Goal: Transaction & Acquisition: Download file/media

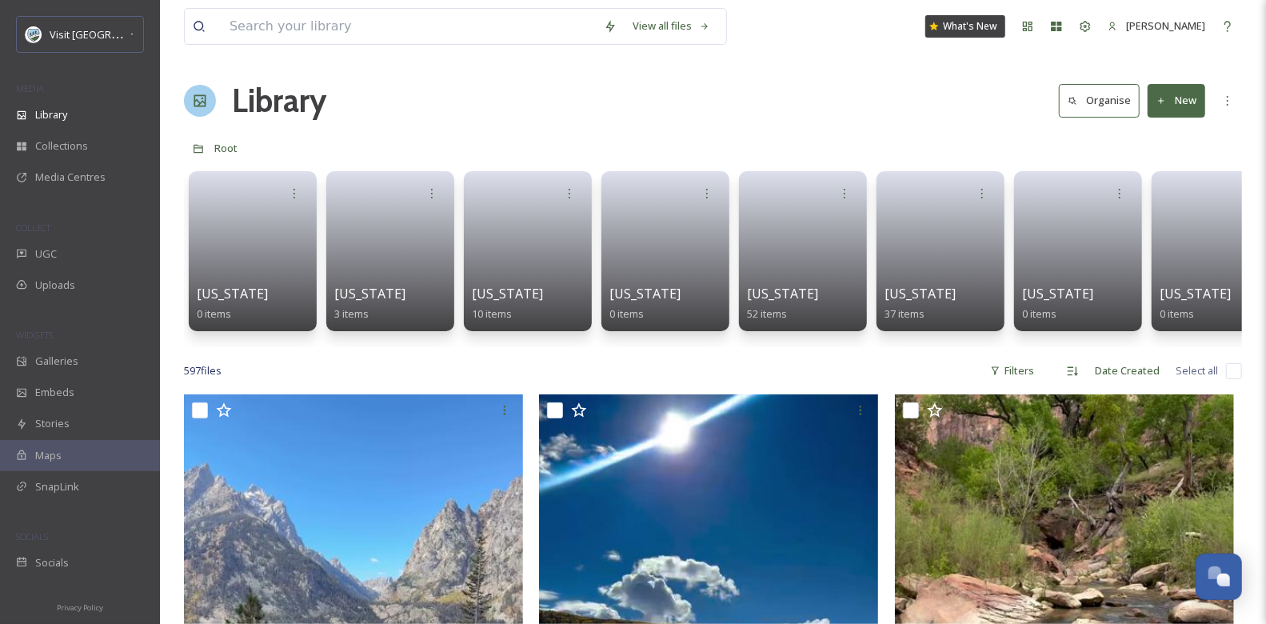
scroll to position [677, 0]
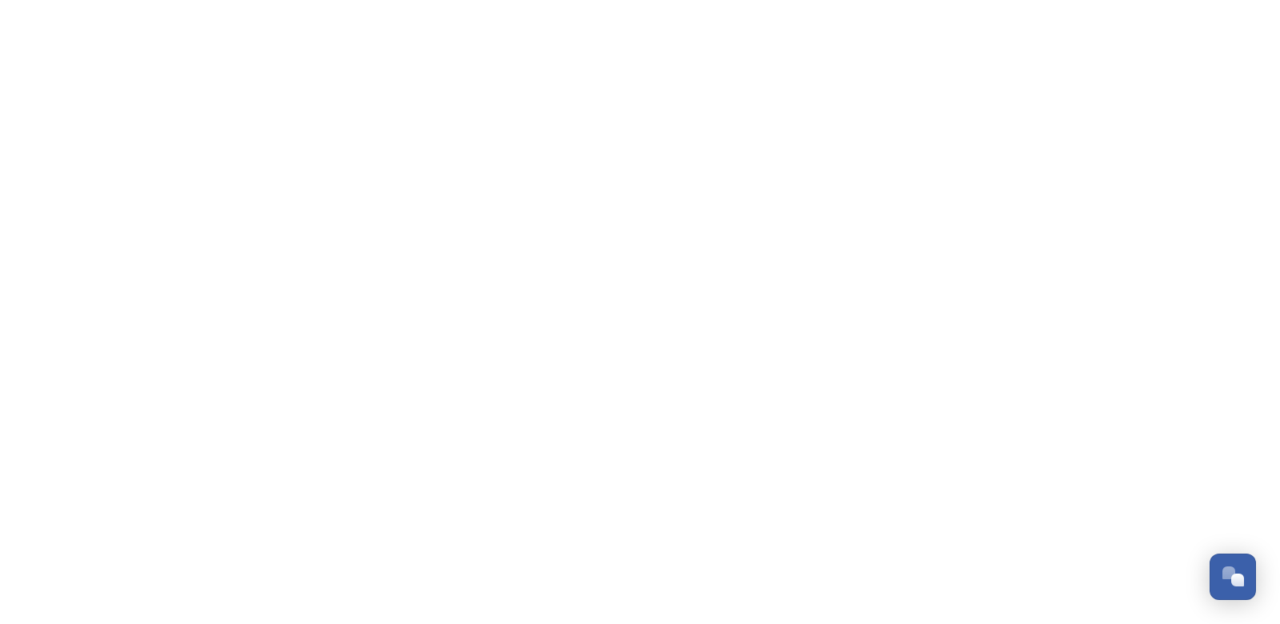
scroll to position [677, 0]
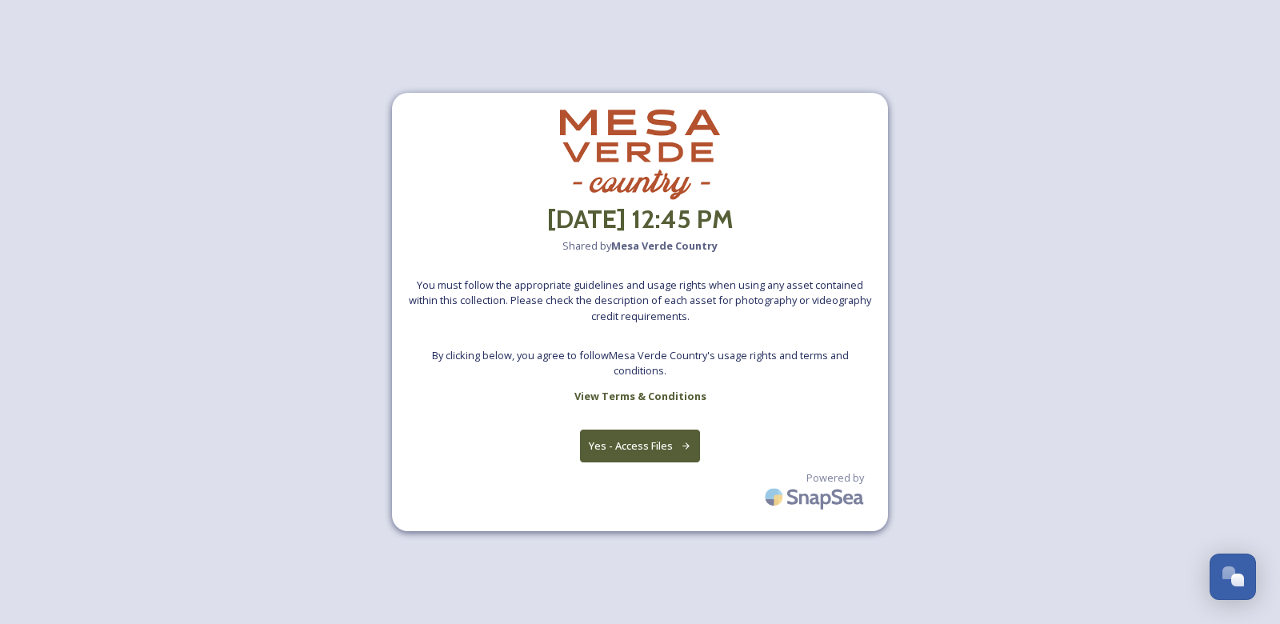
click at [654, 447] on button "Yes - Access Files" at bounding box center [640, 446] width 120 height 33
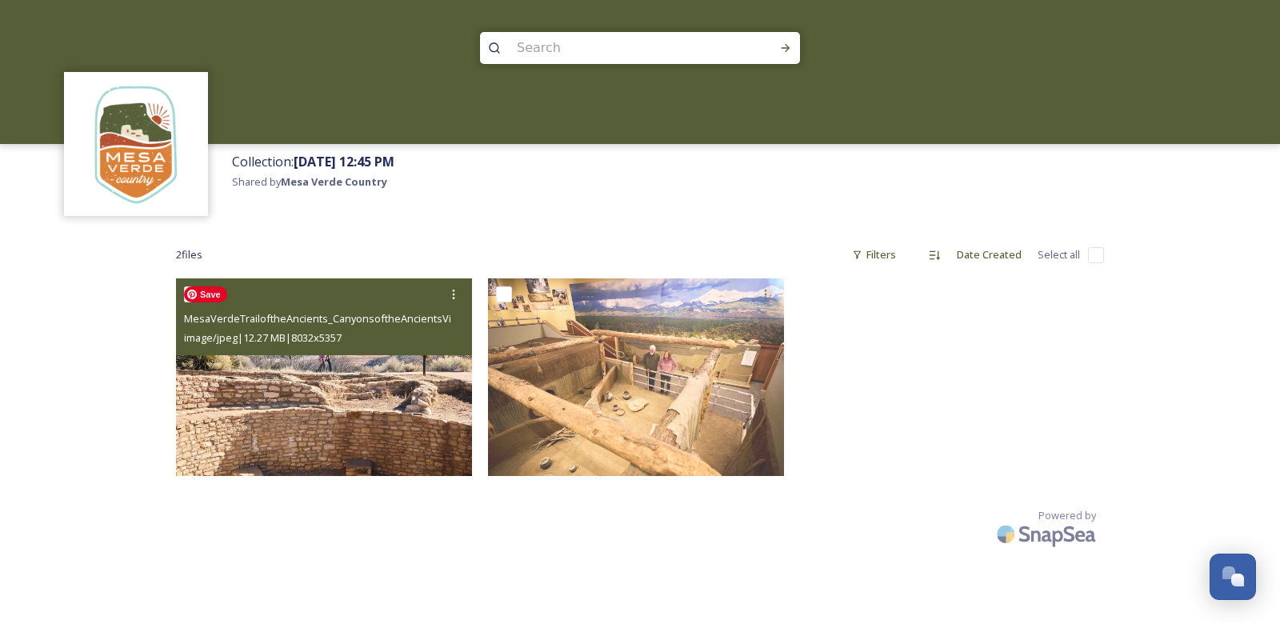
click at [398, 413] on img at bounding box center [324, 377] width 296 height 198
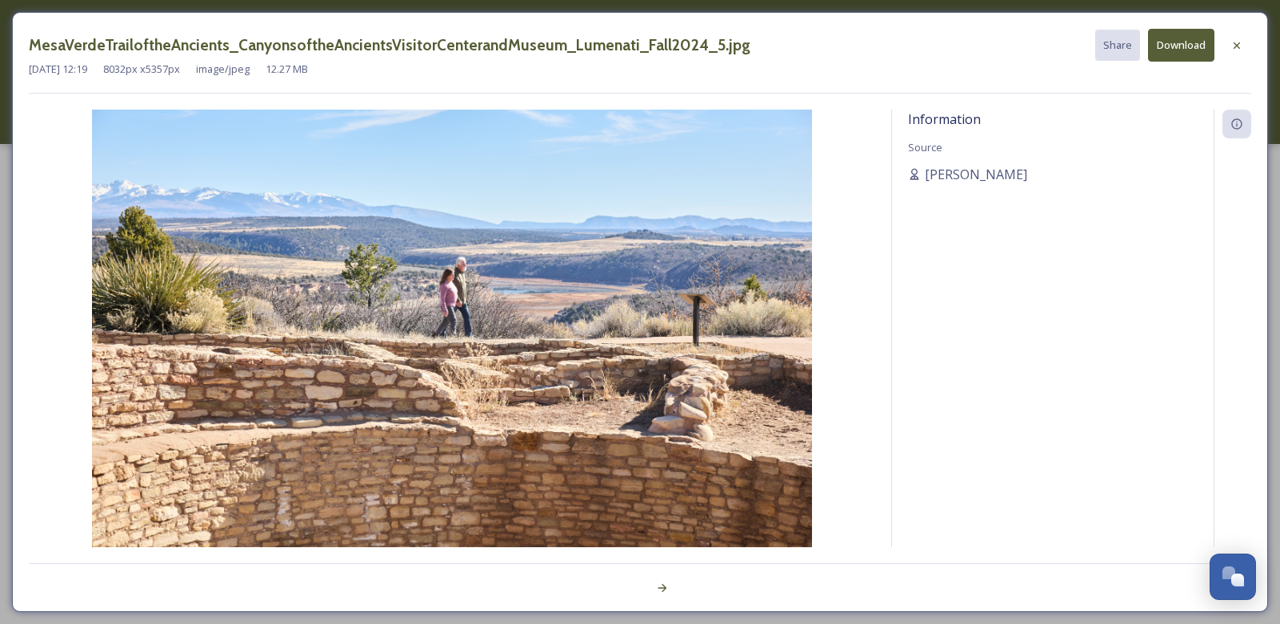
click at [1172, 51] on button "Download" at bounding box center [1181, 45] width 66 height 33
click at [1239, 45] on icon at bounding box center [1236, 45] width 13 height 13
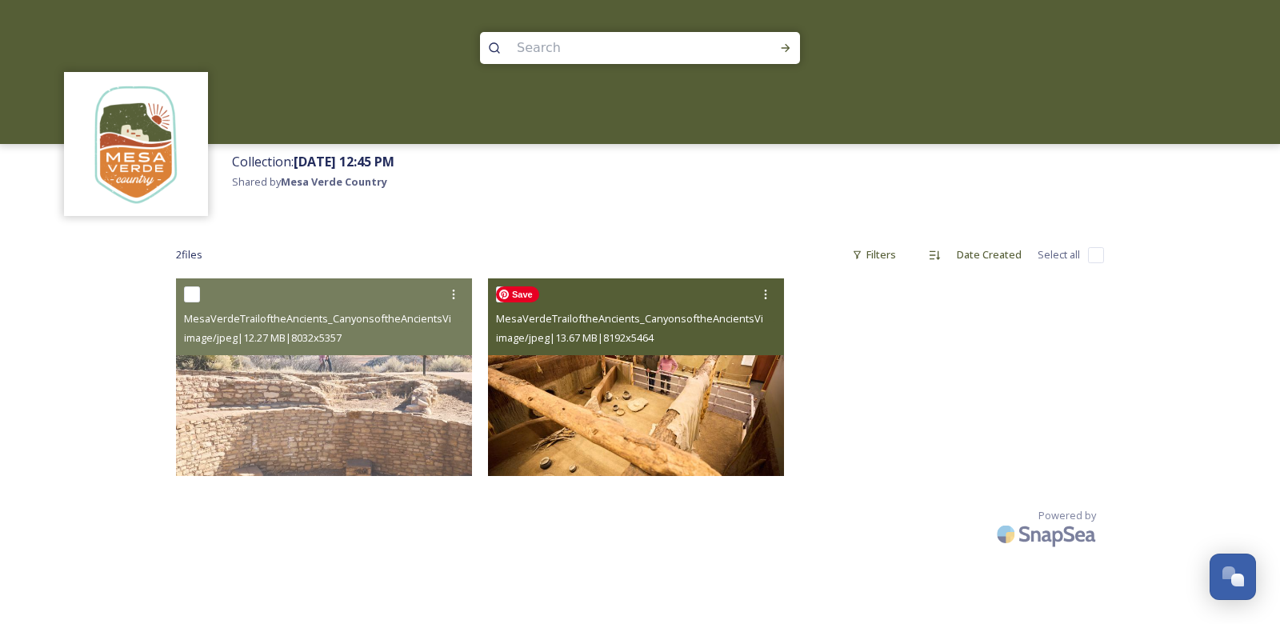
click at [616, 416] on img at bounding box center [636, 377] width 296 height 198
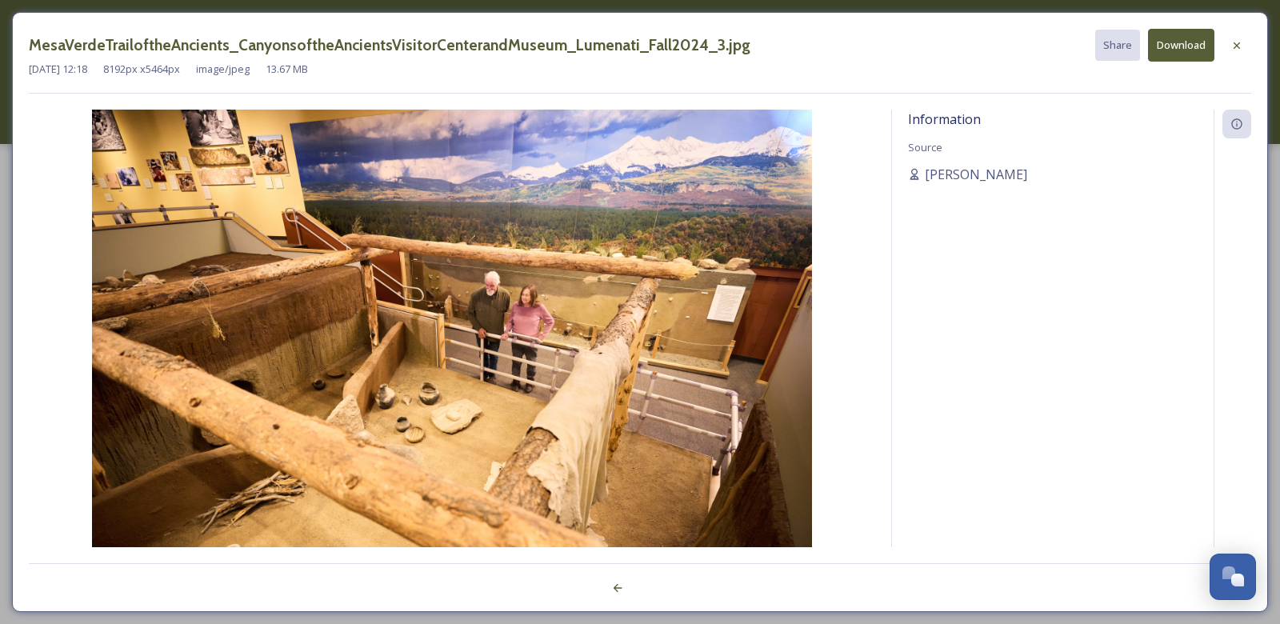
click at [1173, 45] on button "Download" at bounding box center [1181, 45] width 66 height 33
click at [1238, 51] on div at bounding box center [1236, 45] width 29 height 29
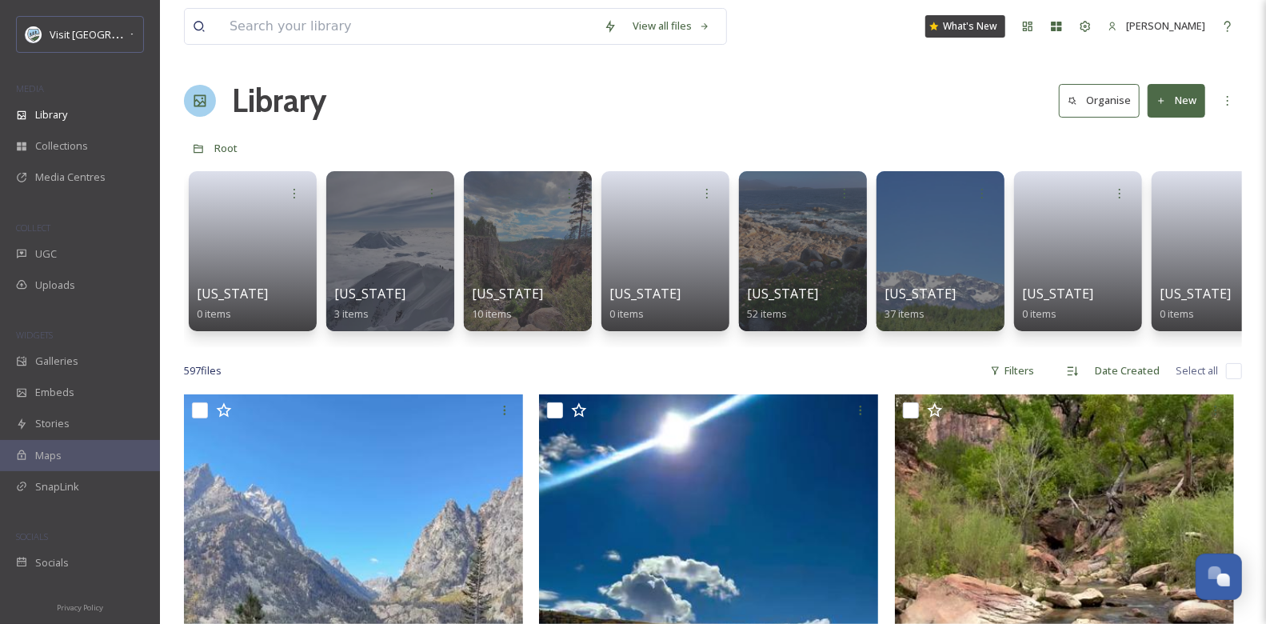
scroll to position [677, 0]
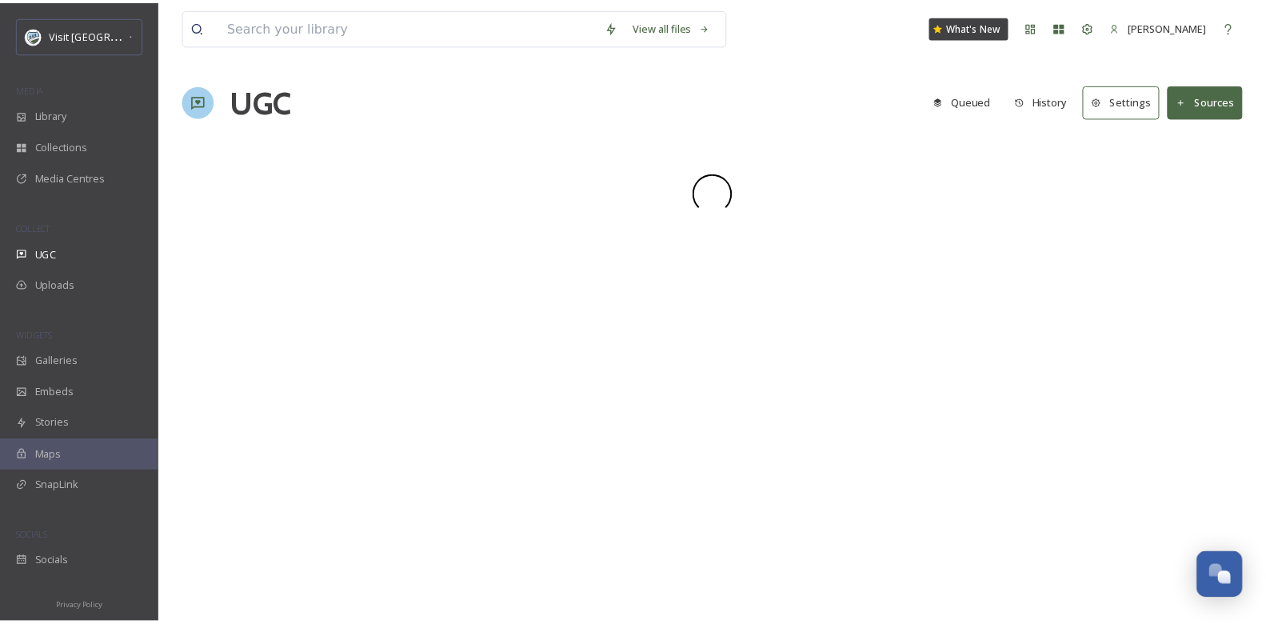
scroll to position [677, 0]
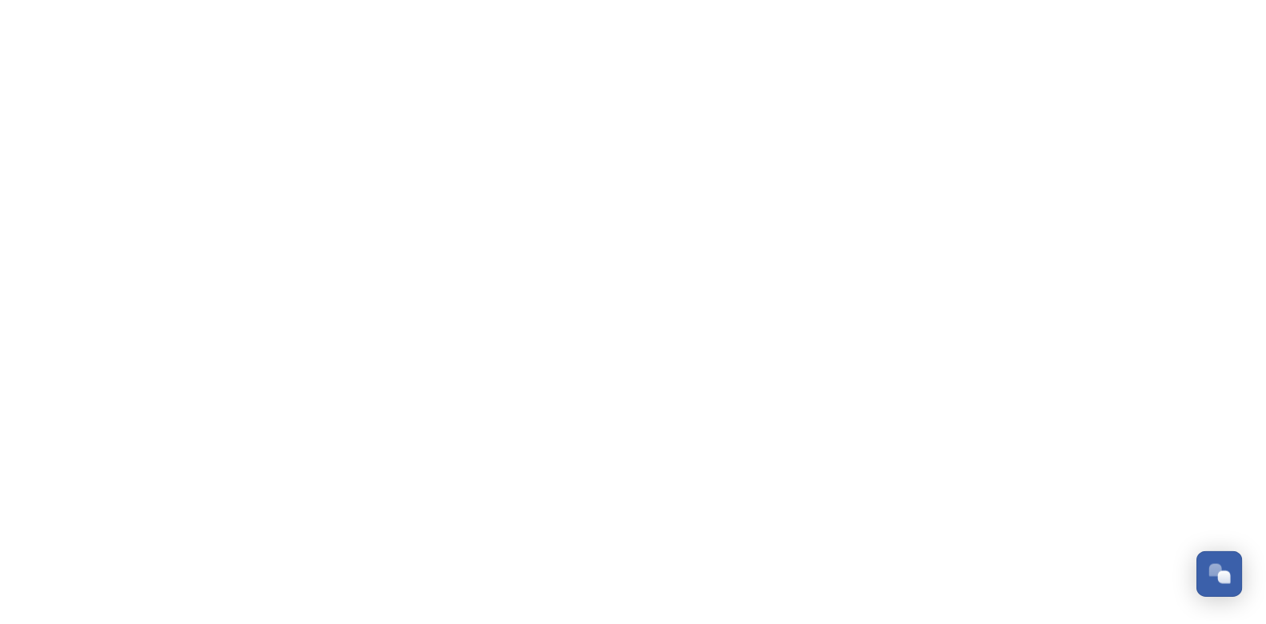
scroll to position [677, 0]
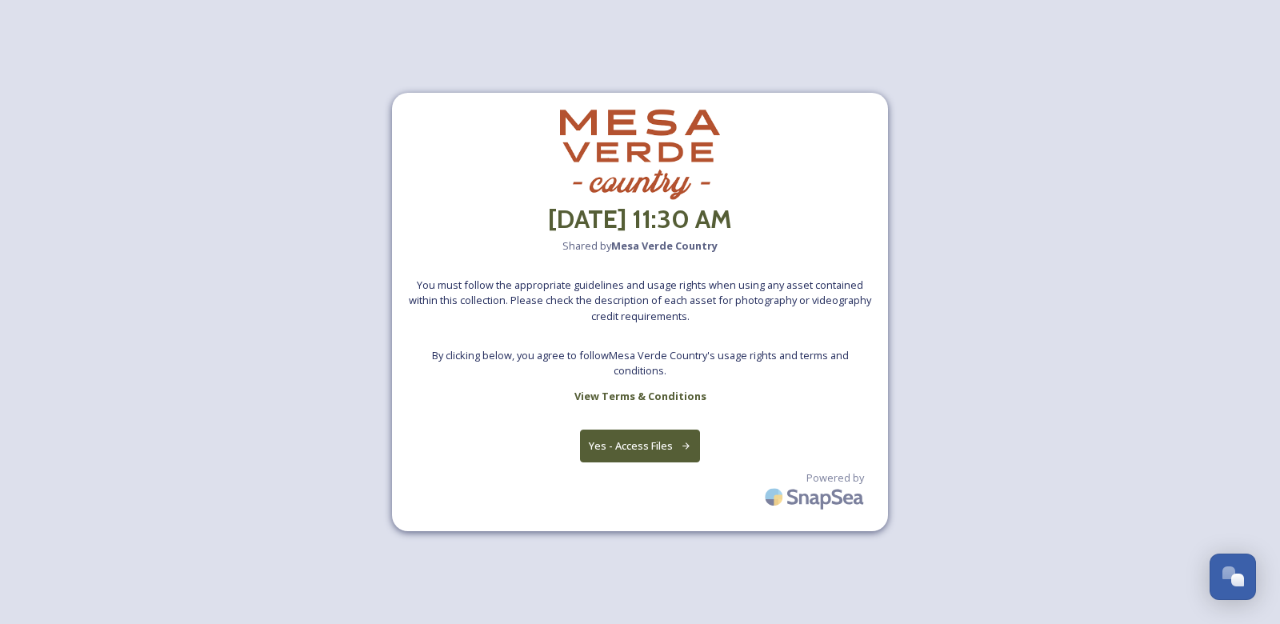
click at [660, 445] on button "Yes - Access Files" at bounding box center [640, 446] width 120 height 33
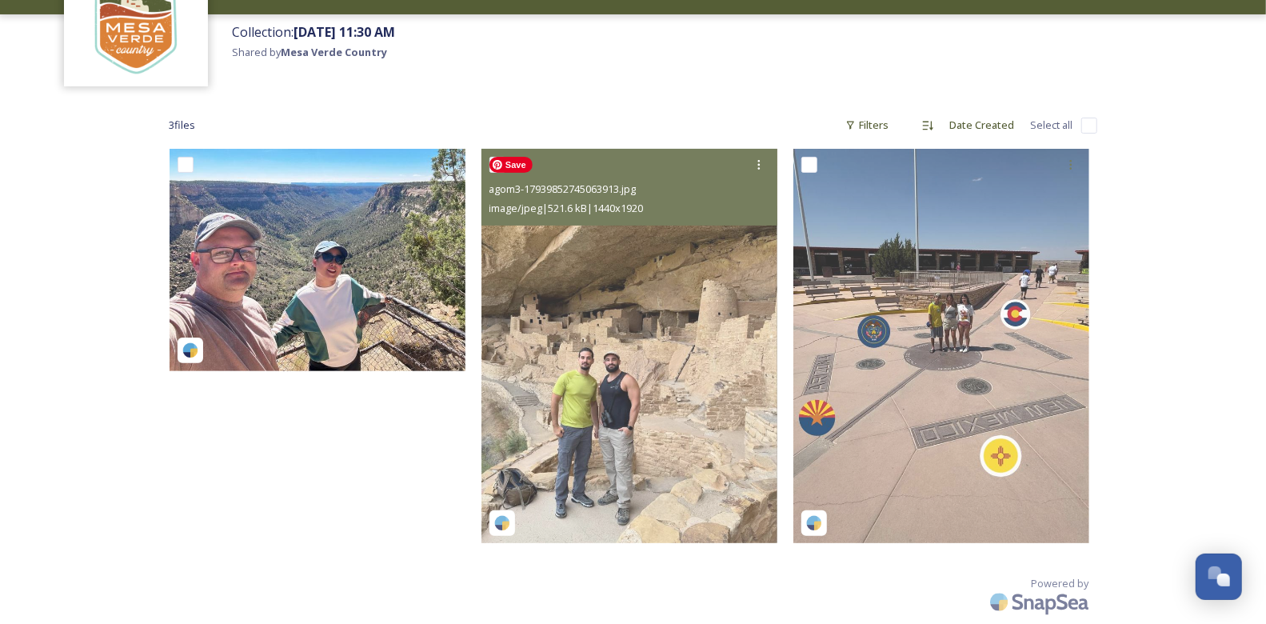
scroll to position [112, 0]
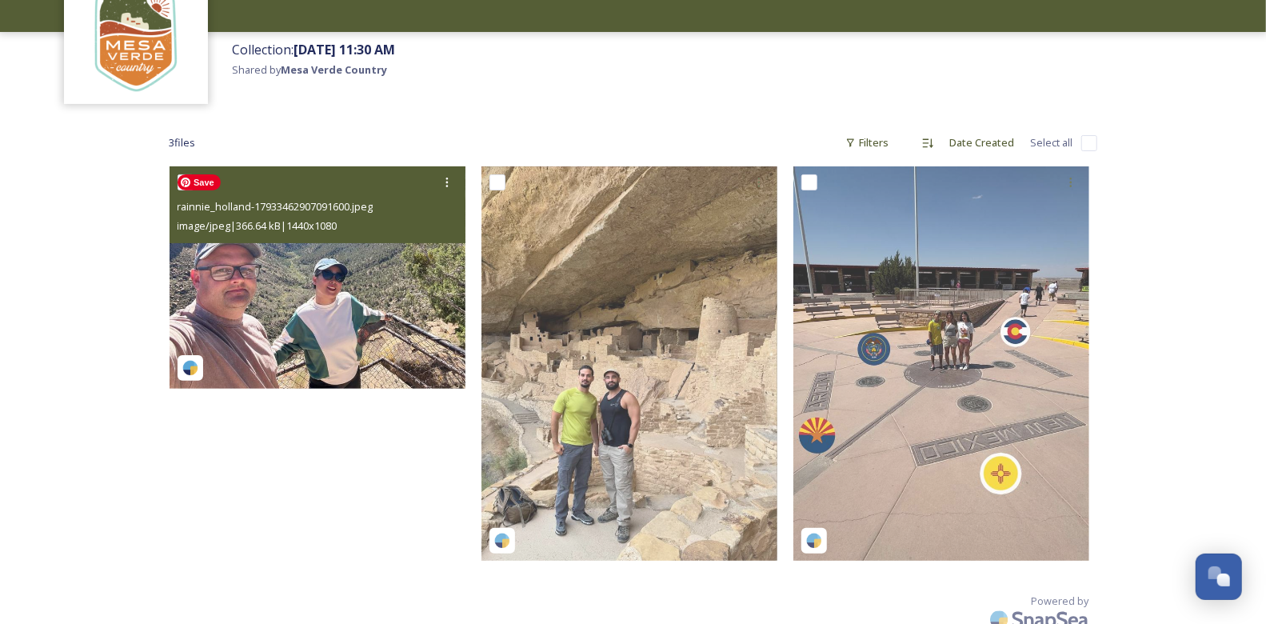
click at [332, 280] on img at bounding box center [318, 277] width 296 height 222
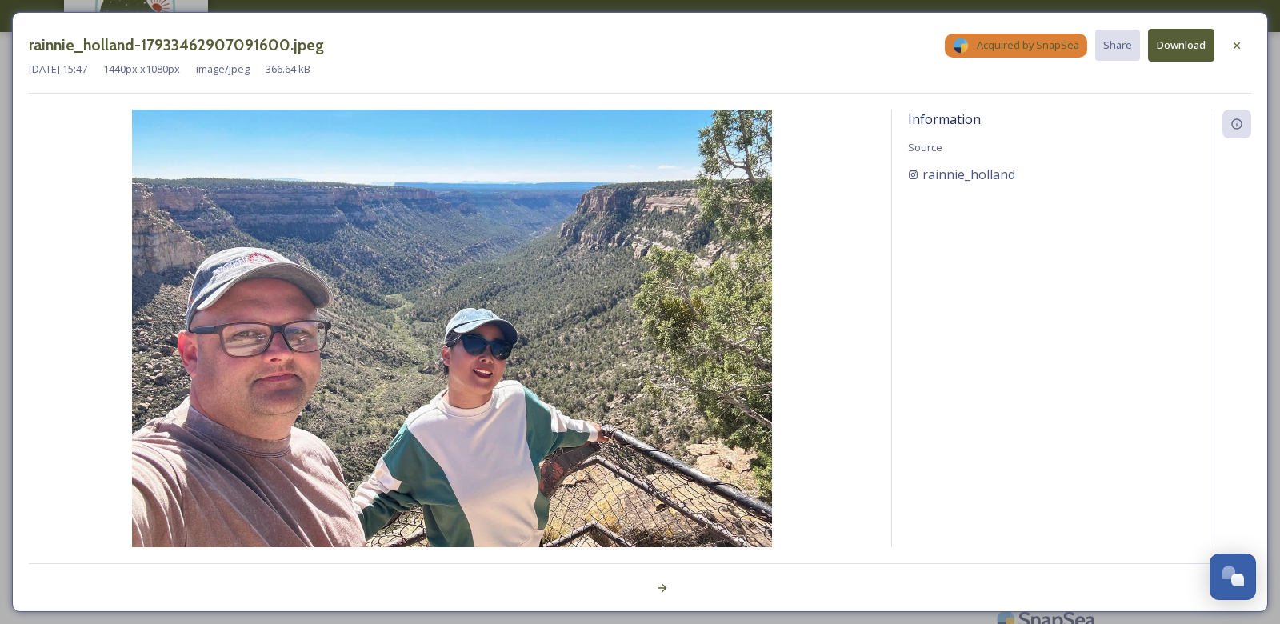
click at [1193, 50] on button "Download" at bounding box center [1181, 45] width 66 height 33
click at [1239, 51] on div at bounding box center [1236, 45] width 29 height 29
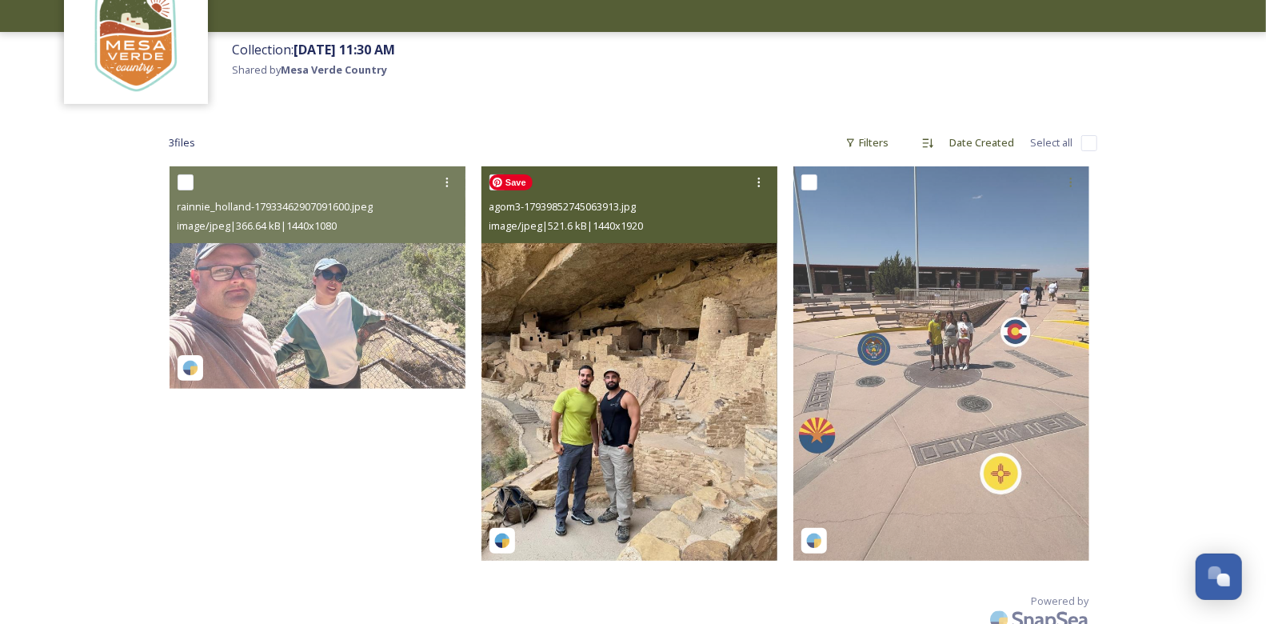
click at [607, 417] on img at bounding box center [630, 363] width 296 height 394
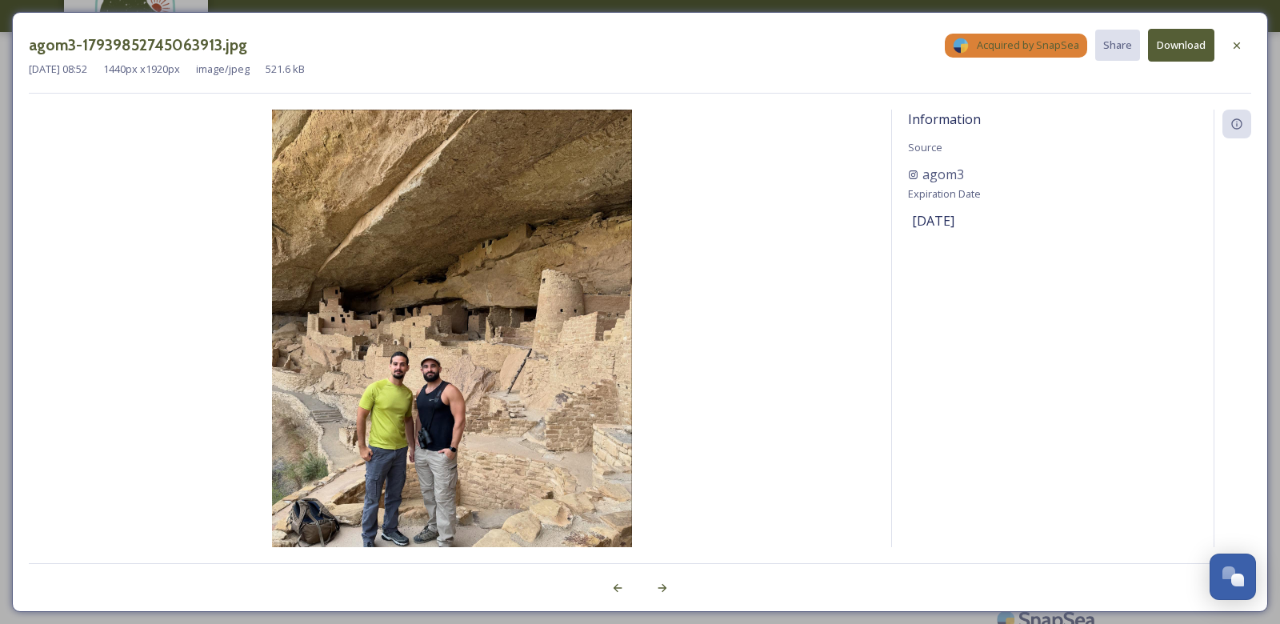
click at [1185, 50] on button "Download" at bounding box center [1181, 45] width 66 height 33
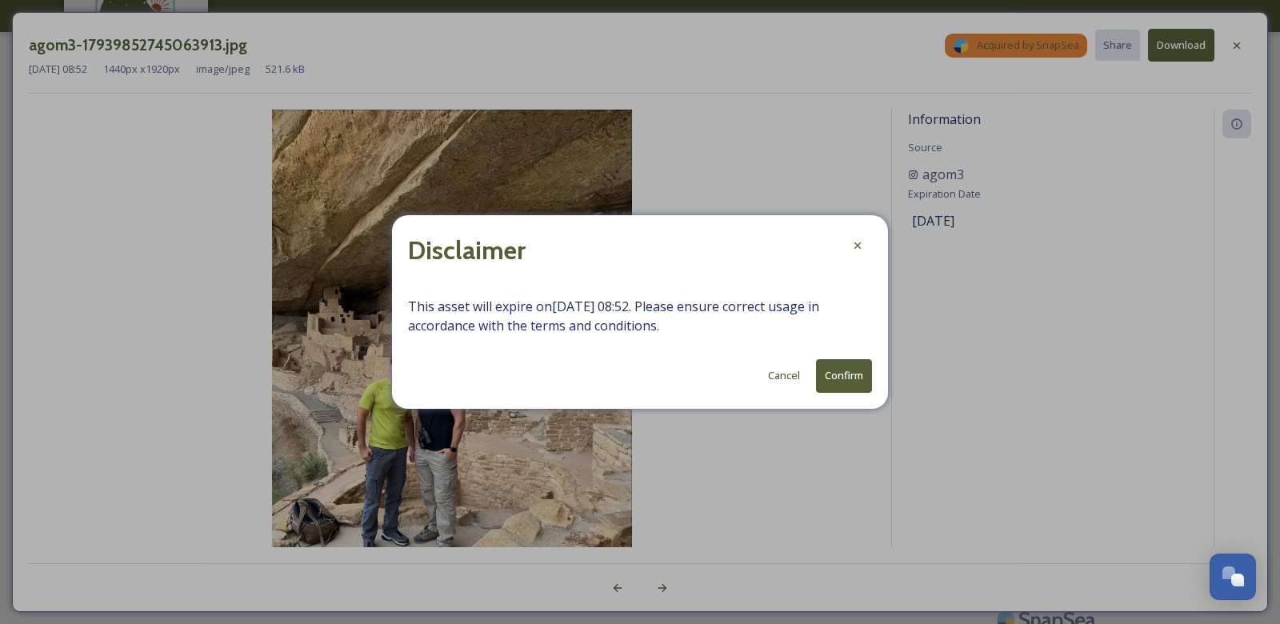
click at [829, 378] on button "Confirm" at bounding box center [844, 375] width 56 height 33
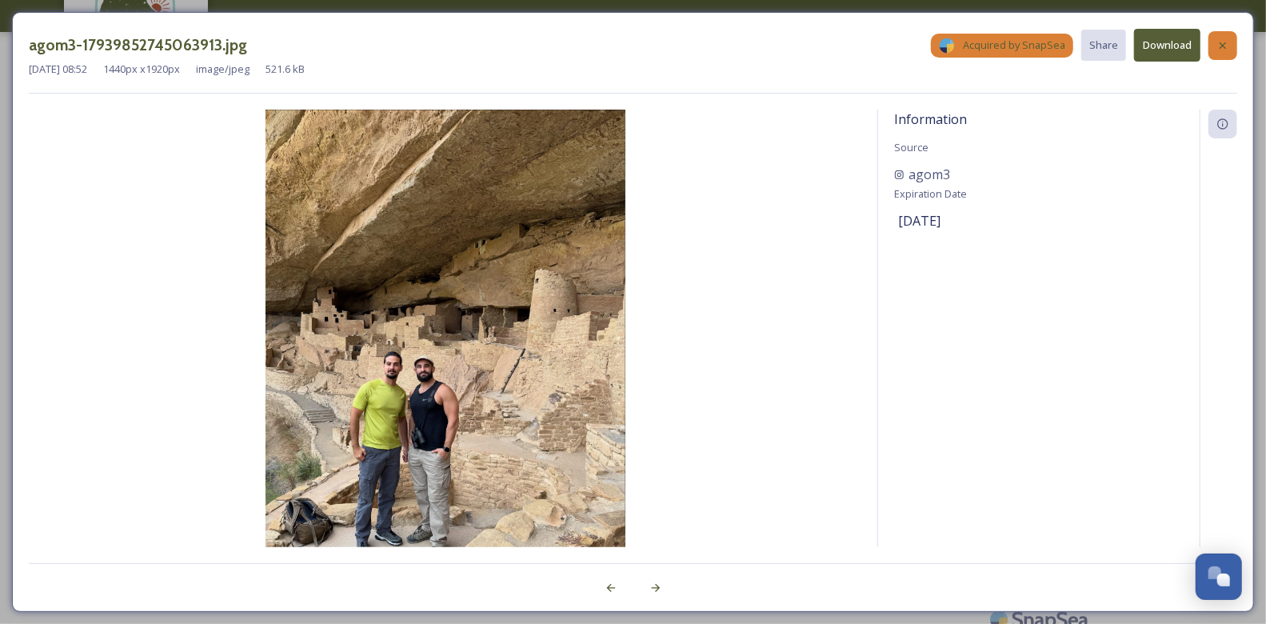
click at [1222, 46] on icon at bounding box center [1223, 45] width 13 height 13
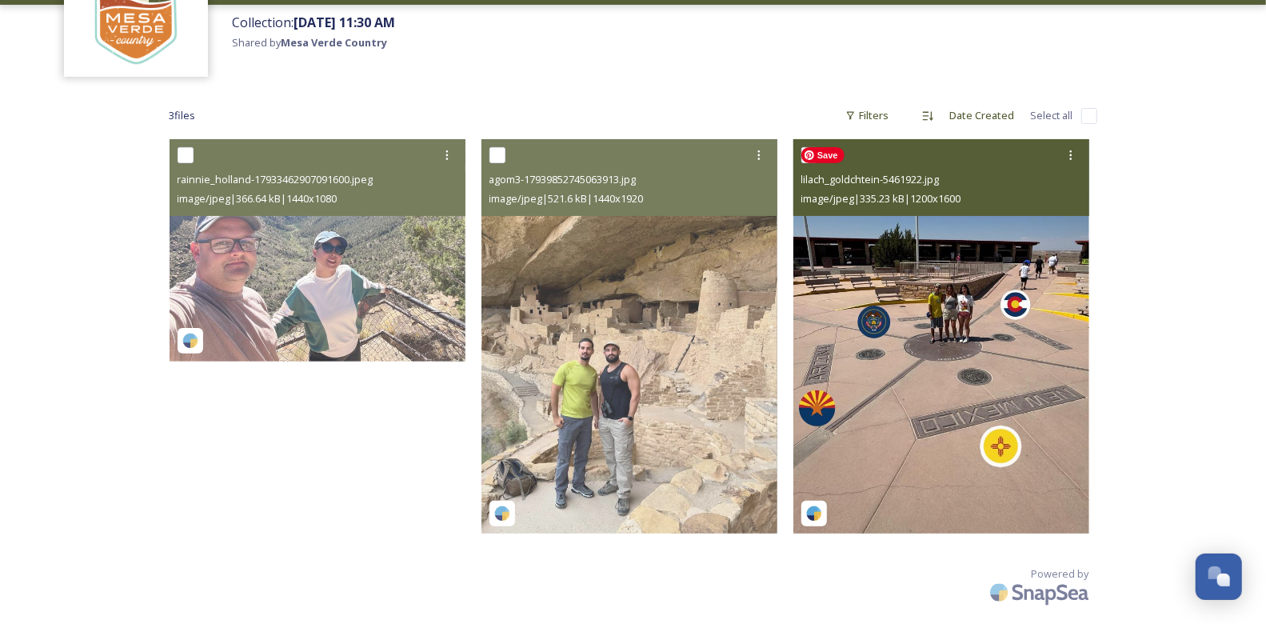
scroll to position [142, 0]
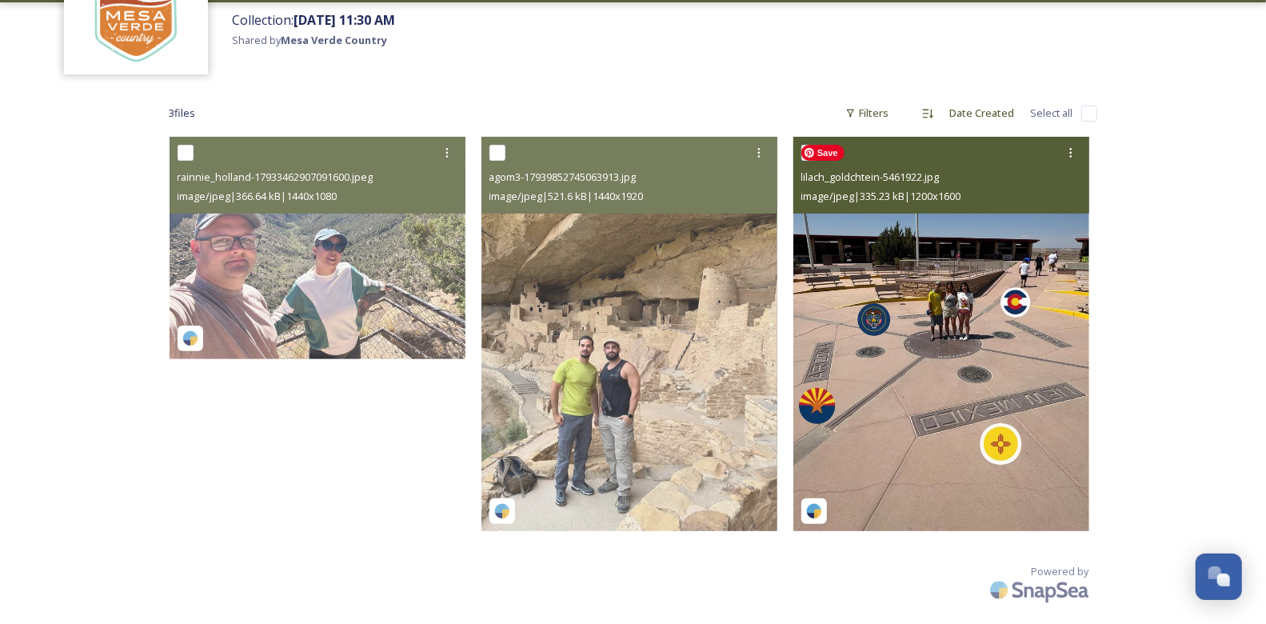
click at [943, 326] on img at bounding box center [941, 334] width 296 height 394
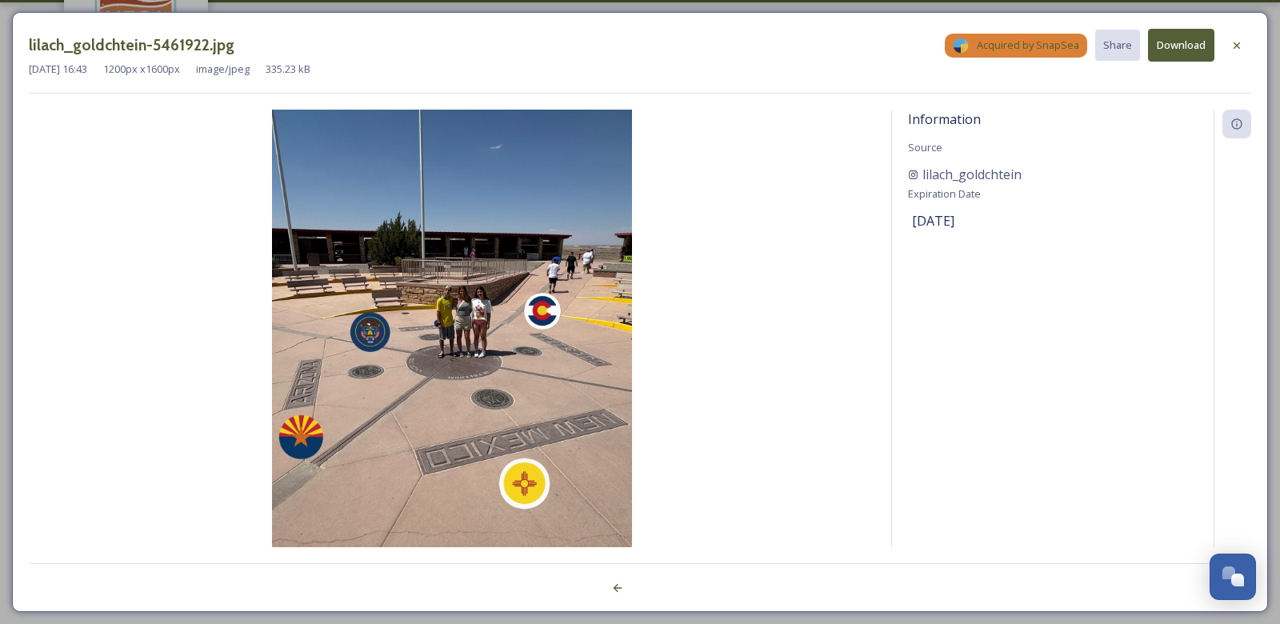
click at [1177, 47] on button "Download" at bounding box center [1181, 45] width 66 height 33
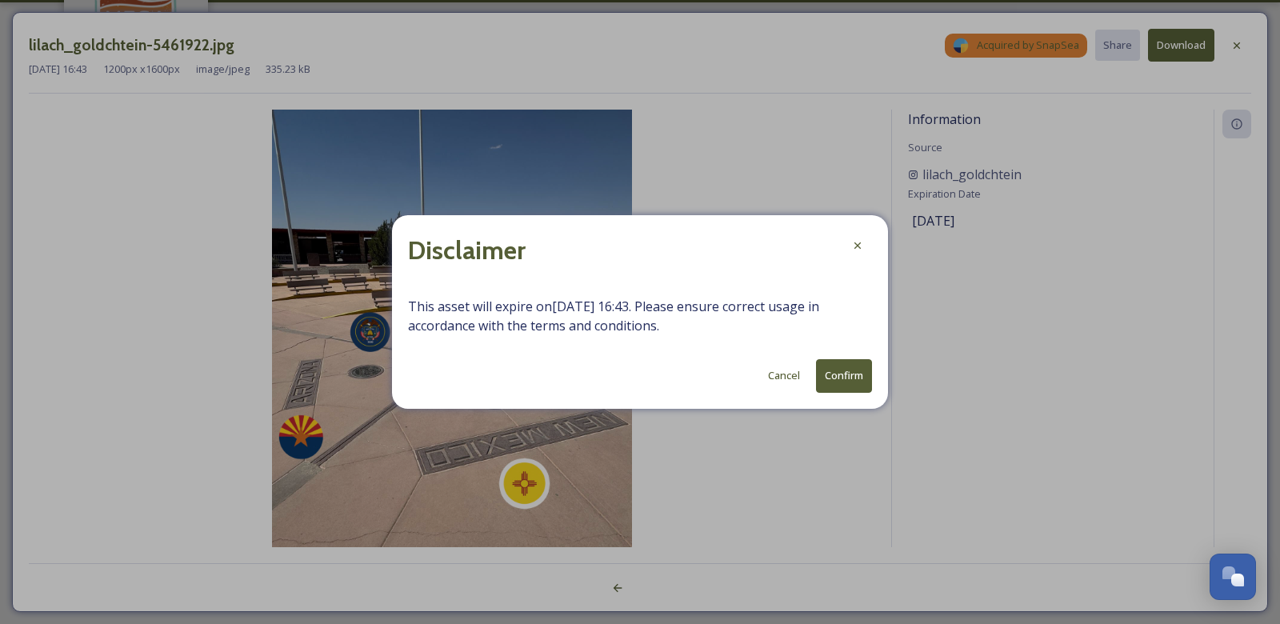
click at [841, 381] on button "Confirm" at bounding box center [844, 375] width 56 height 33
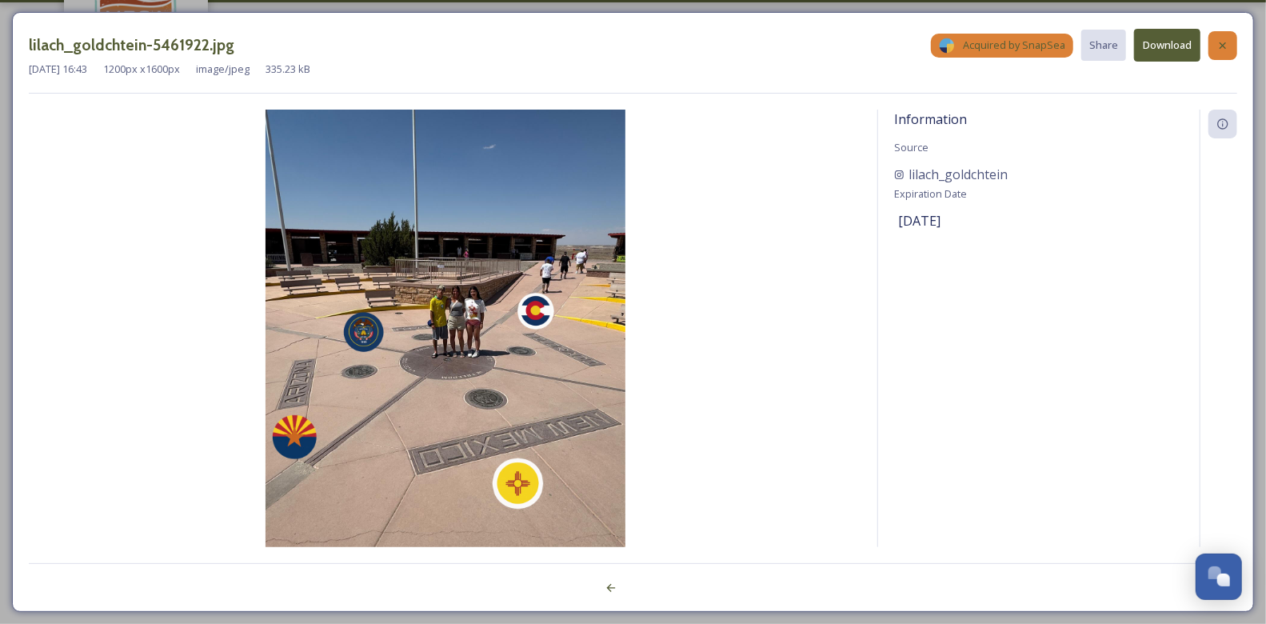
click at [1221, 44] on icon at bounding box center [1223, 45] width 13 height 13
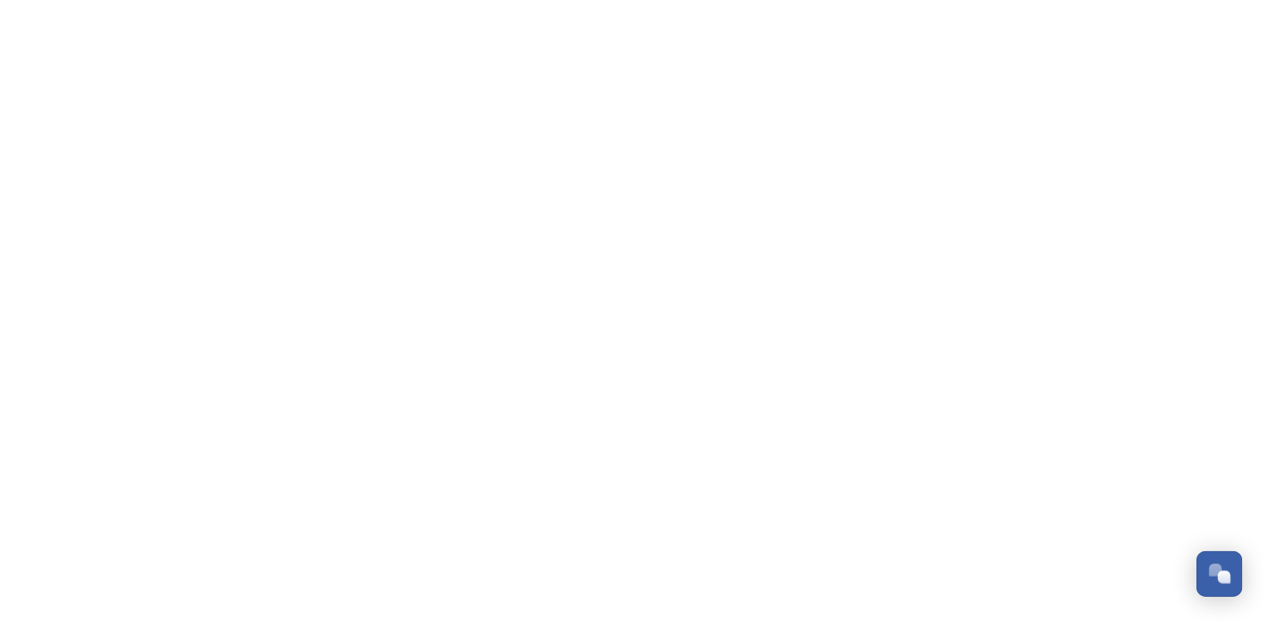
scroll to position [677, 0]
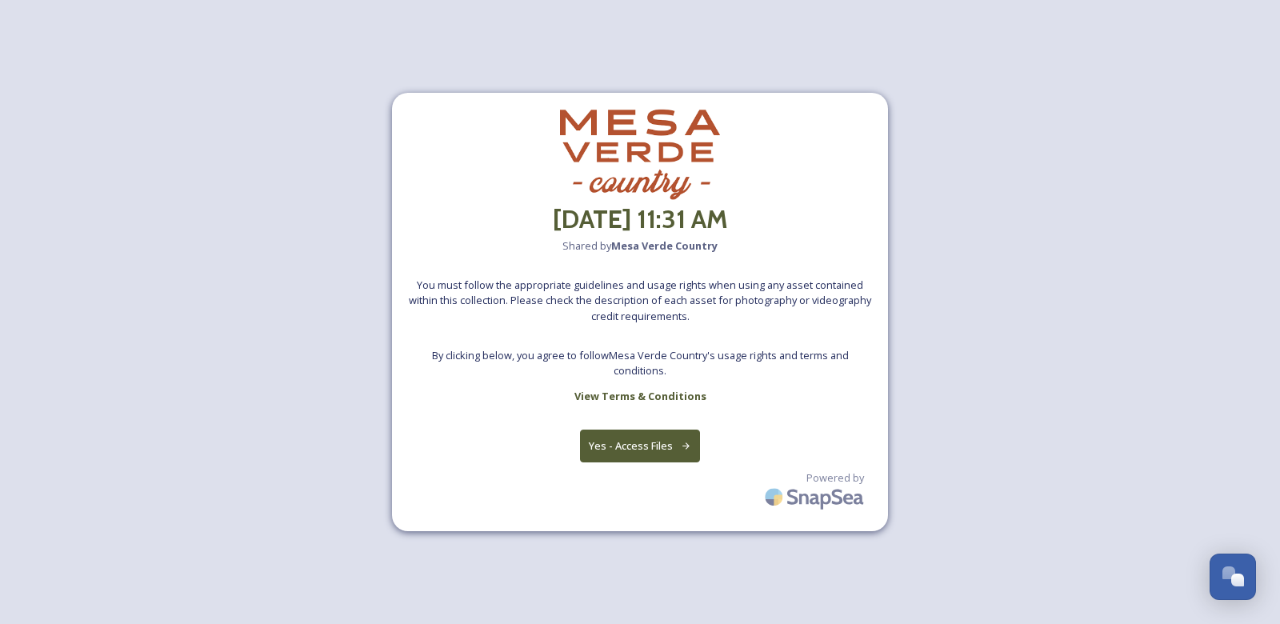
click at [666, 450] on button "Yes - Access Files" at bounding box center [640, 446] width 120 height 33
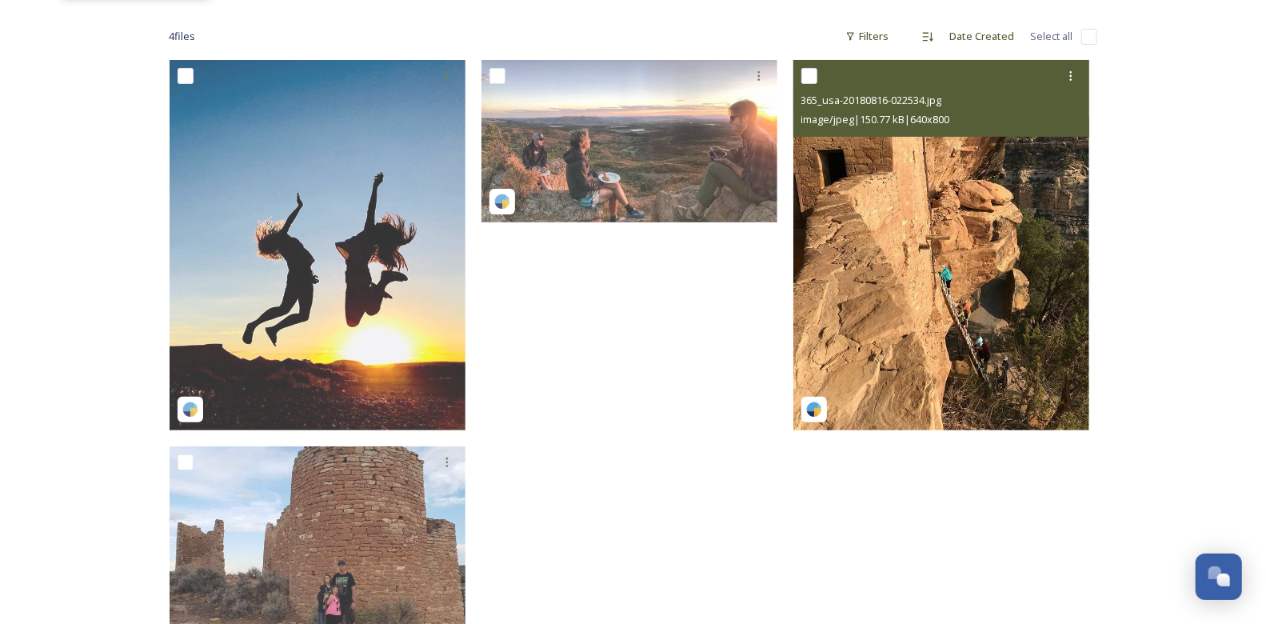
scroll to position [214, 0]
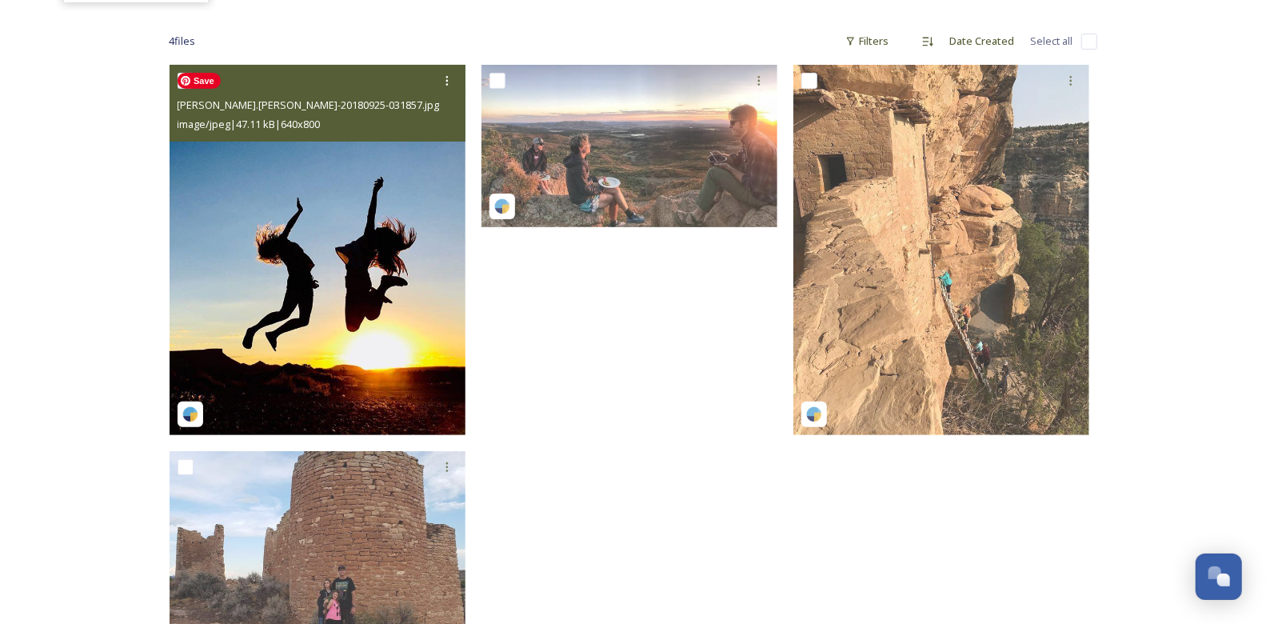
click at [350, 217] on img at bounding box center [318, 250] width 296 height 370
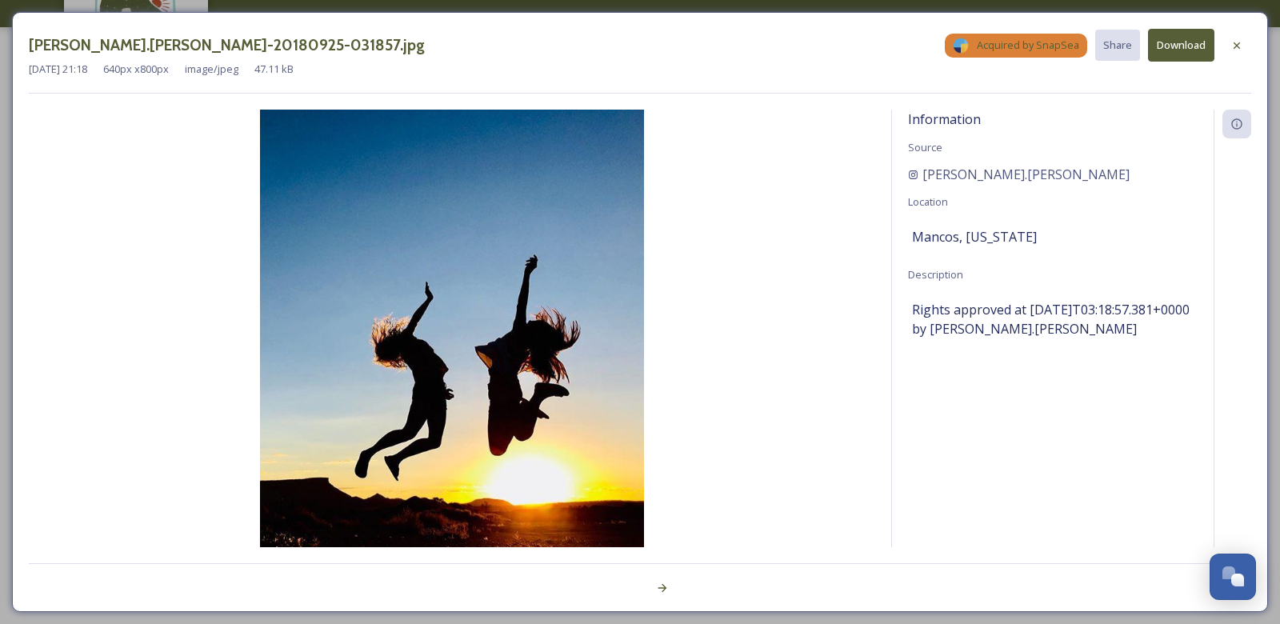
click at [1162, 50] on button "Download" at bounding box center [1181, 45] width 66 height 33
click at [1237, 50] on icon at bounding box center [1236, 45] width 13 height 13
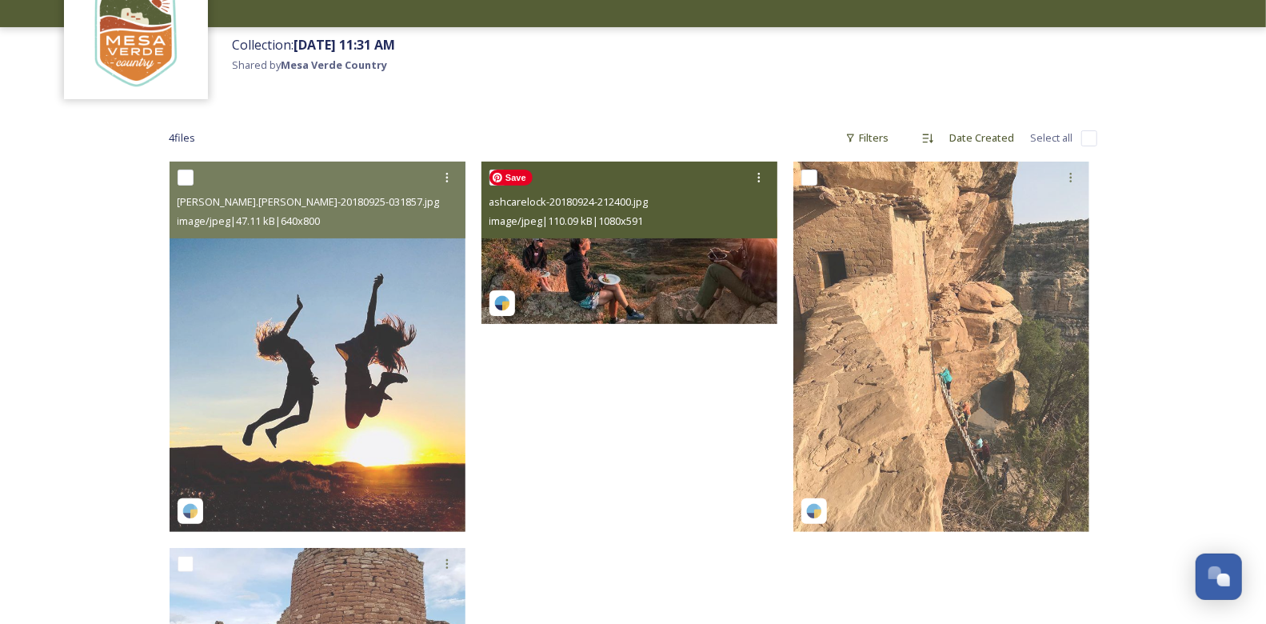
click at [640, 248] on img at bounding box center [630, 243] width 296 height 162
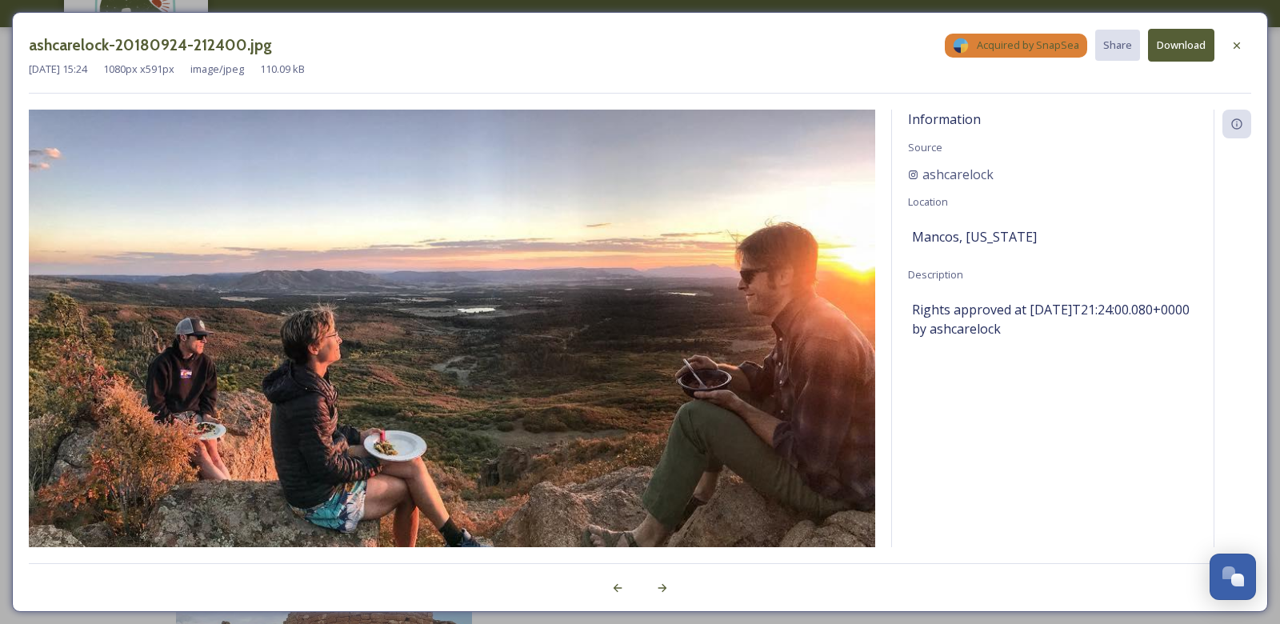
click at [1178, 56] on button "Download" at bounding box center [1181, 45] width 66 height 33
click at [1236, 49] on icon at bounding box center [1236, 45] width 13 height 13
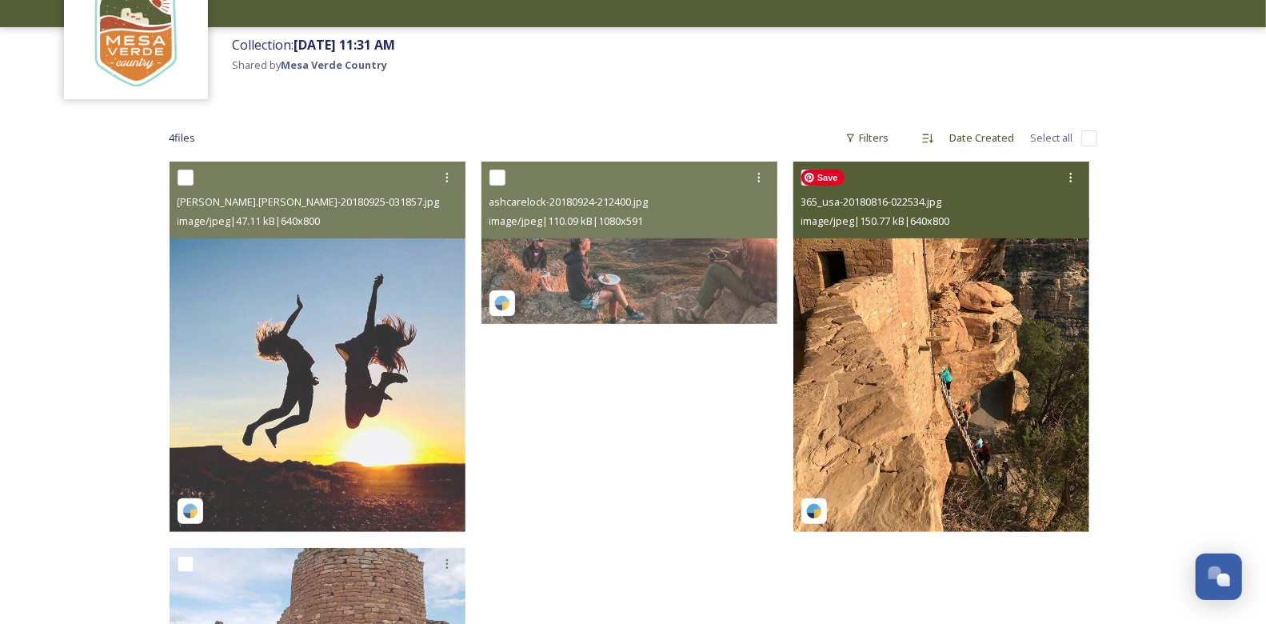
click at [962, 404] on img at bounding box center [941, 347] width 296 height 370
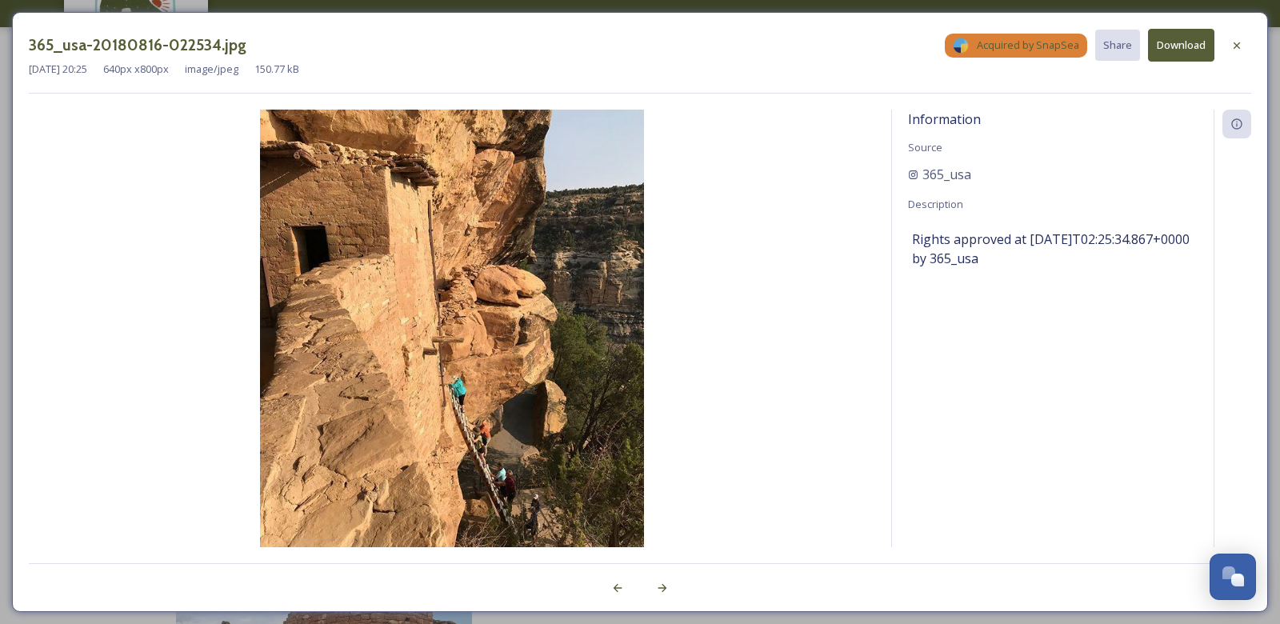
click at [1169, 54] on button "Download" at bounding box center [1181, 45] width 66 height 33
click at [1236, 48] on icon at bounding box center [1236, 45] width 13 height 13
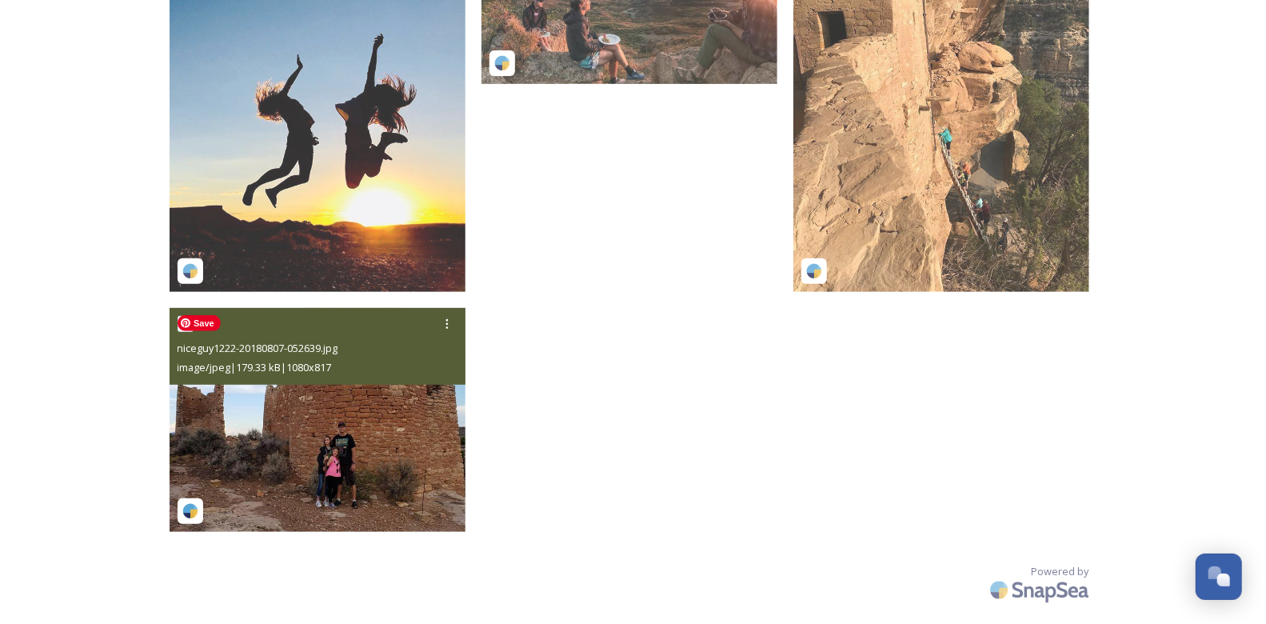
click at [358, 402] on img at bounding box center [318, 420] width 296 height 224
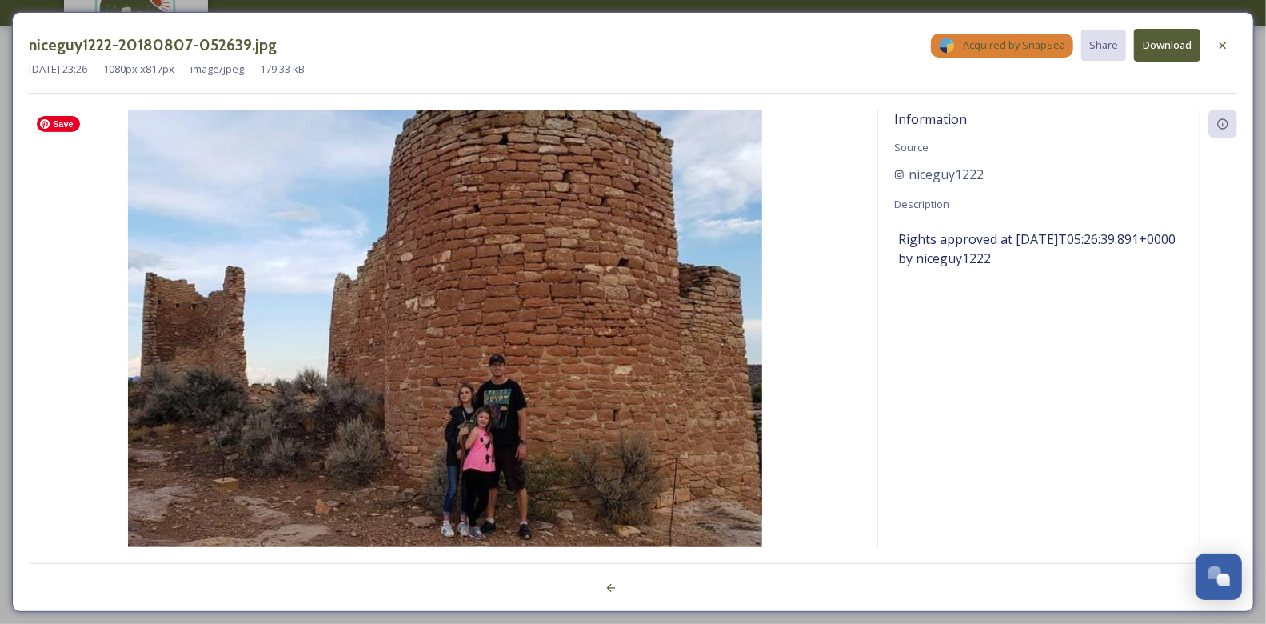
scroll to position [117, 0]
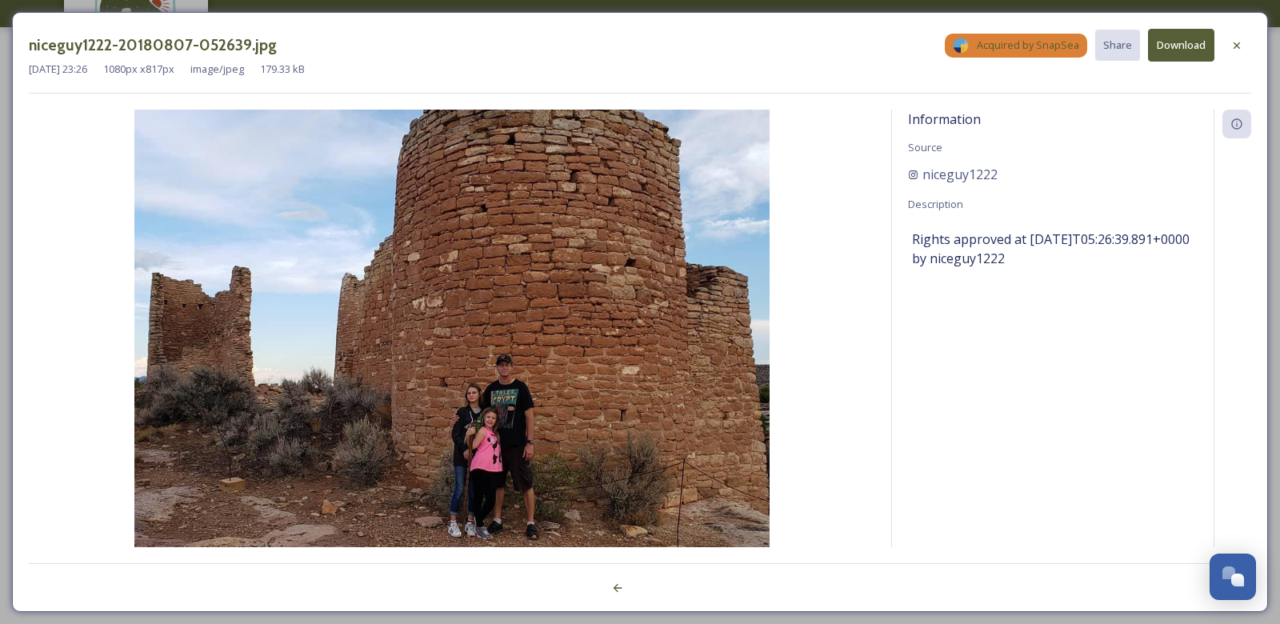
click at [1185, 54] on button "Download" at bounding box center [1181, 45] width 66 height 33
click at [1237, 49] on icon at bounding box center [1236, 45] width 13 height 13
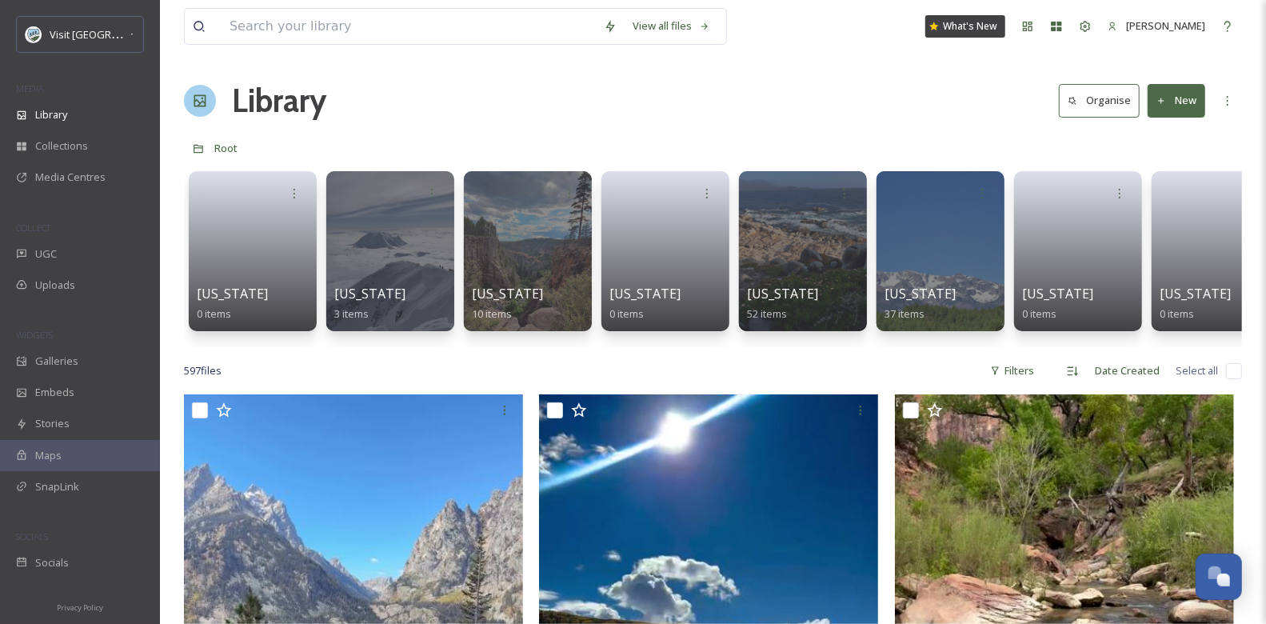
scroll to position [677, 0]
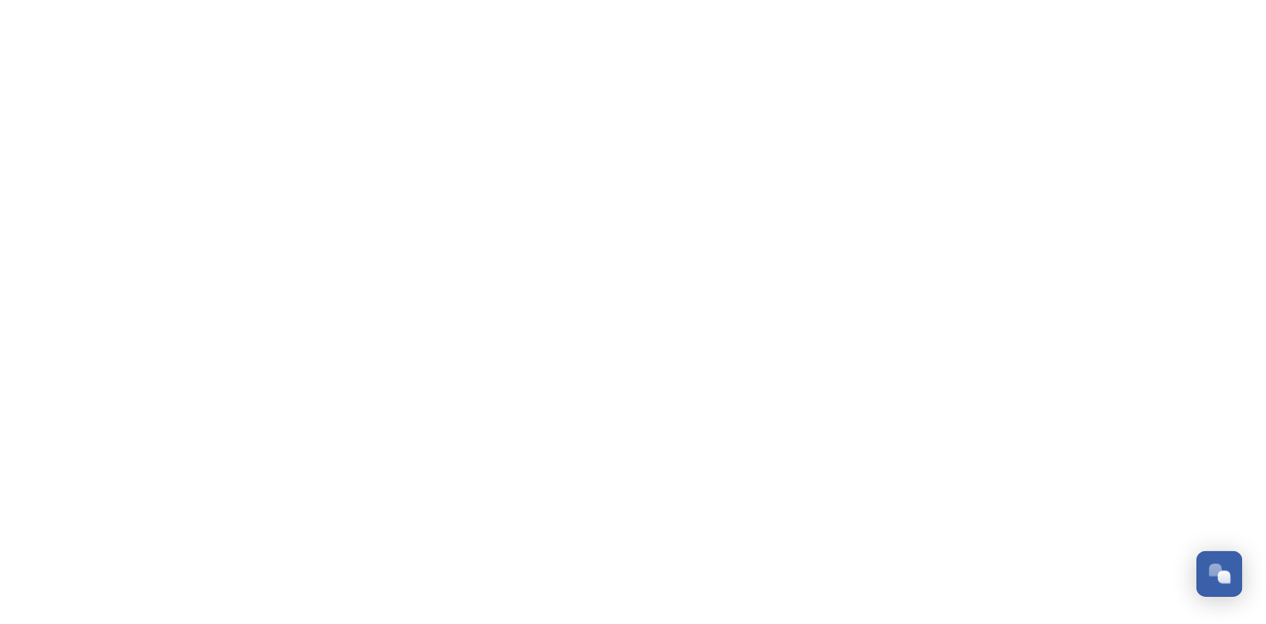
scroll to position [677, 0]
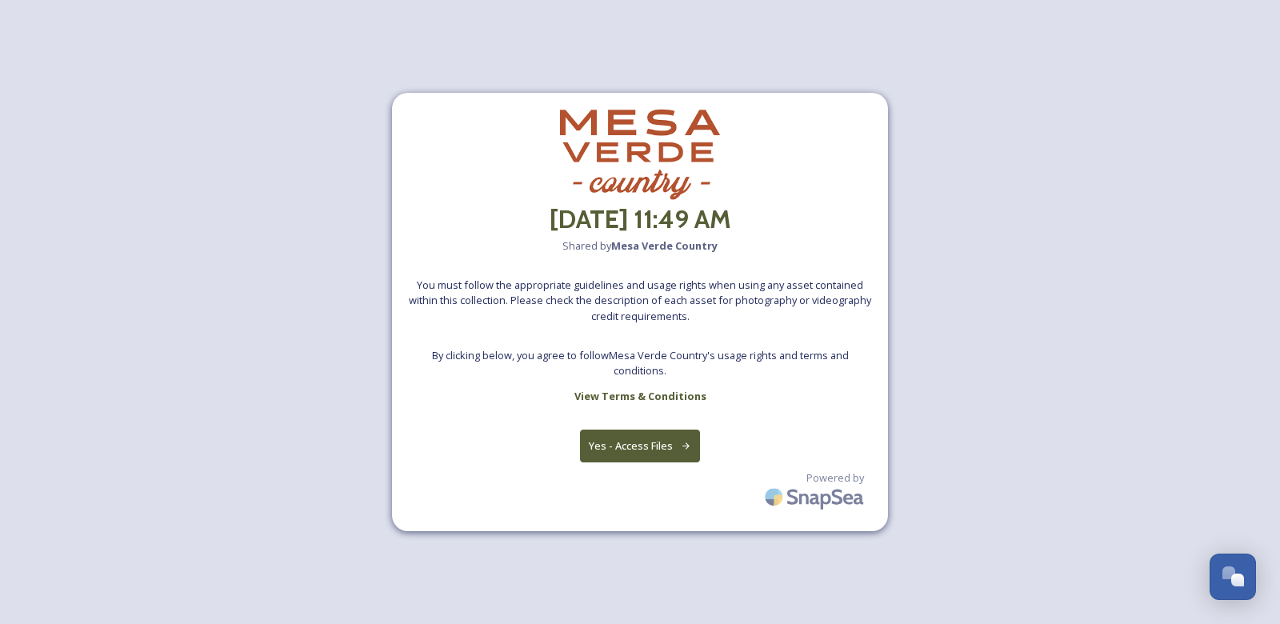
click at [622, 458] on button "Yes - Access Files" at bounding box center [640, 446] width 120 height 33
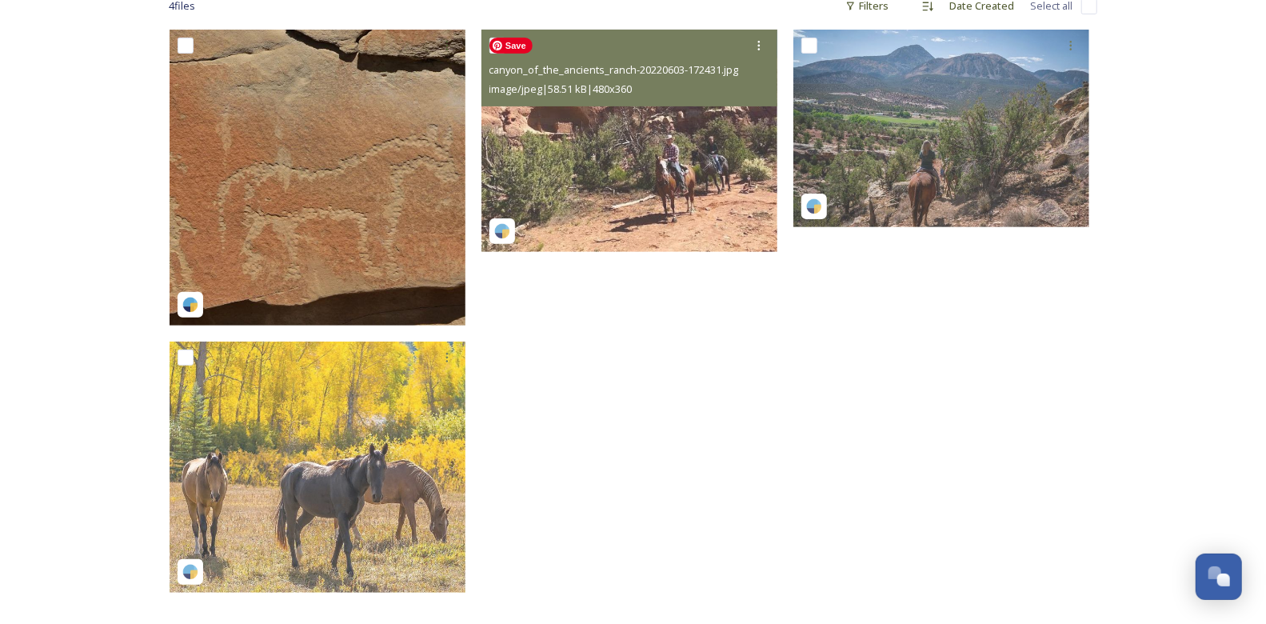
scroll to position [216, 0]
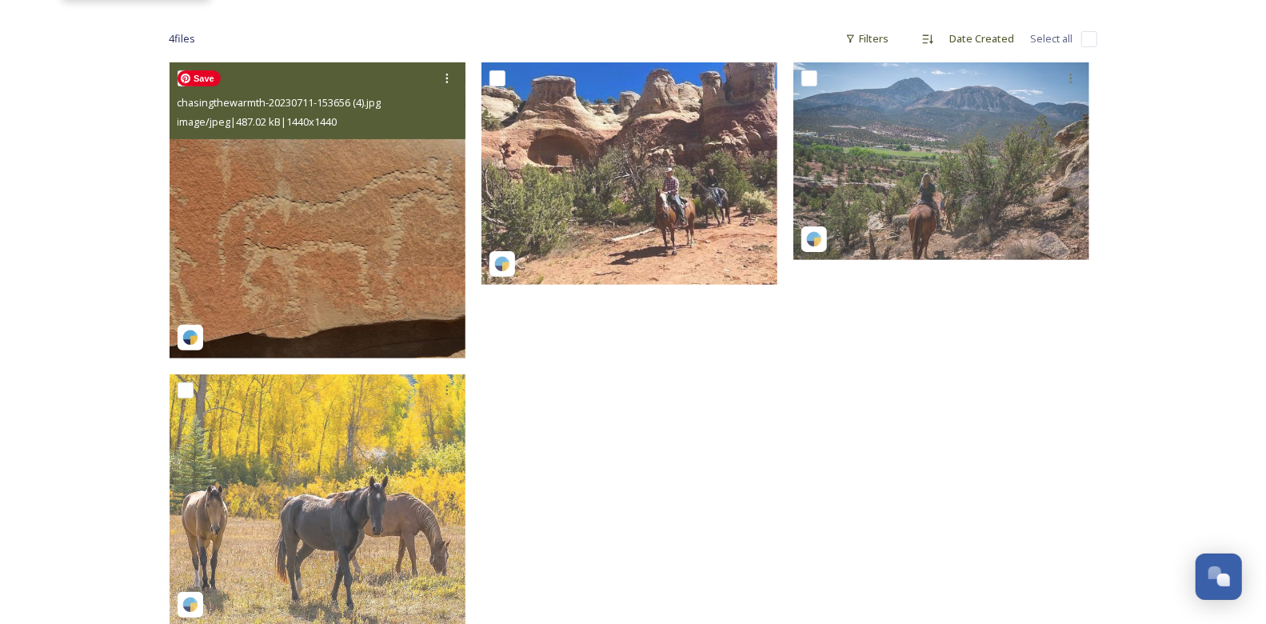
click at [338, 197] on img at bounding box center [318, 210] width 296 height 296
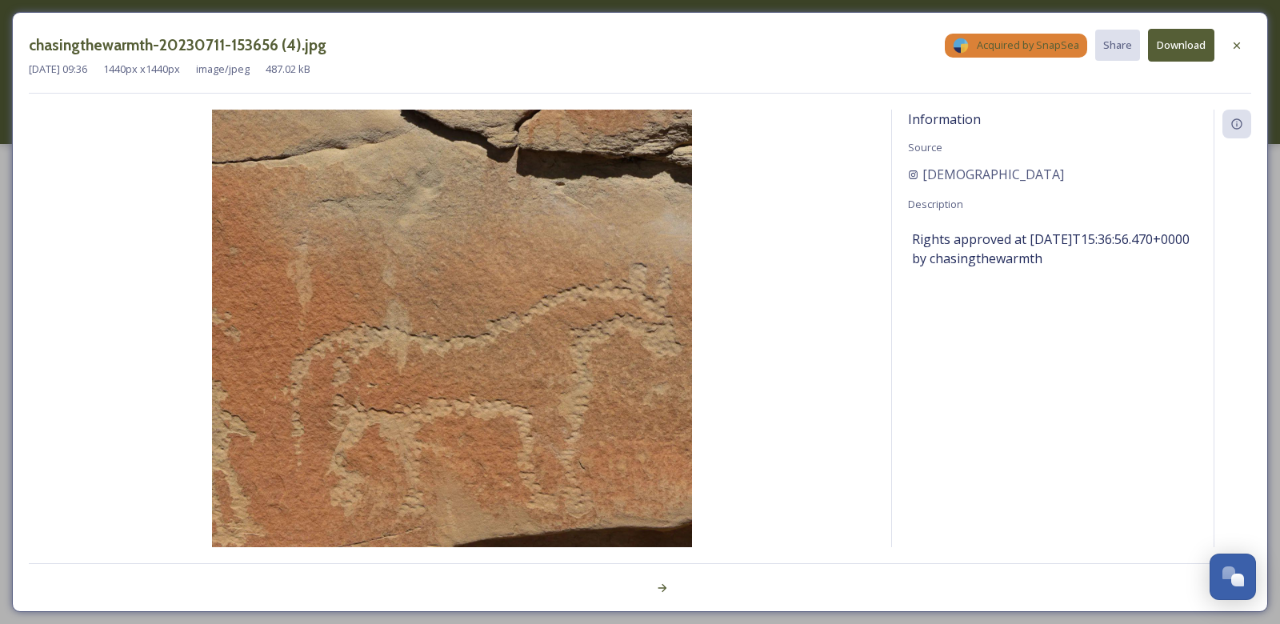
click at [1191, 46] on button "Download" at bounding box center [1181, 45] width 66 height 33
click at [1233, 46] on icon at bounding box center [1236, 45] width 13 height 13
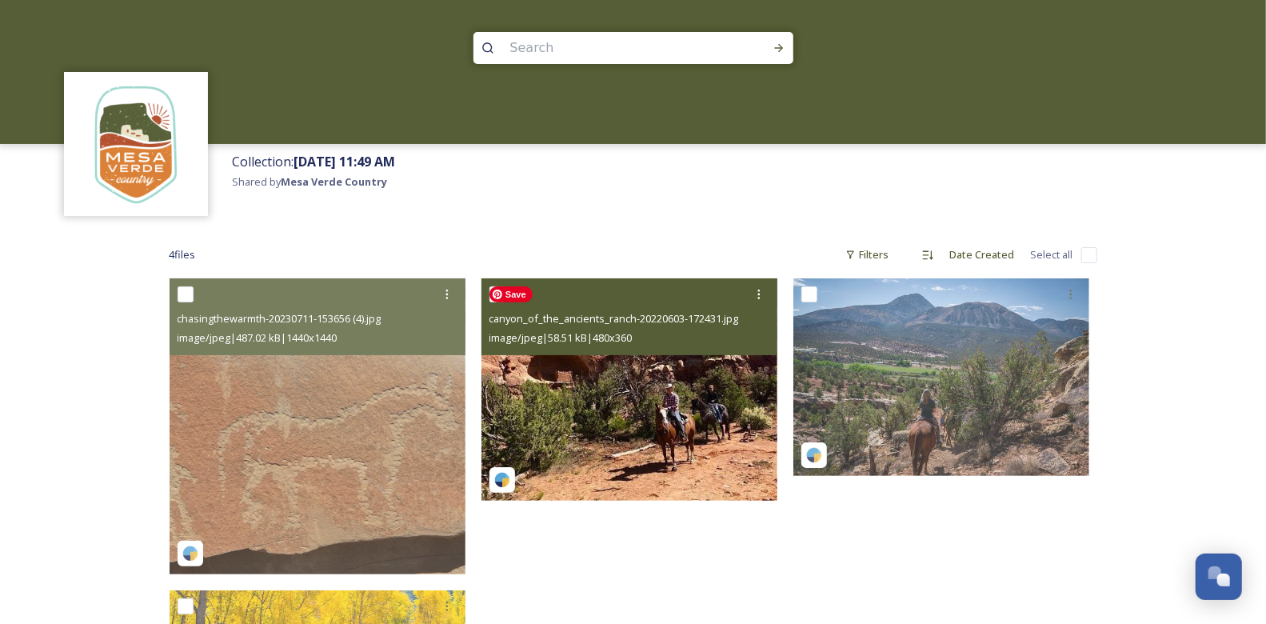
click at [616, 397] on img at bounding box center [630, 389] width 296 height 222
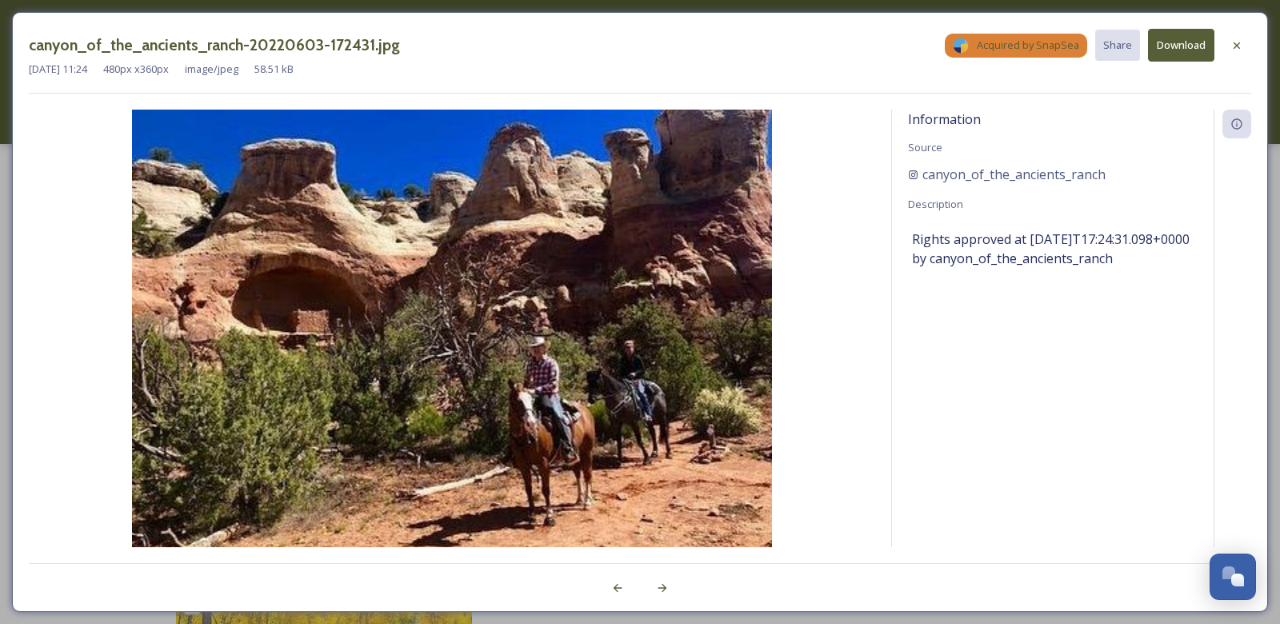
click at [1178, 49] on button "Download" at bounding box center [1181, 45] width 66 height 33
click at [1235, 51] on div at bounding box center [1236, 45] width 29 height 29
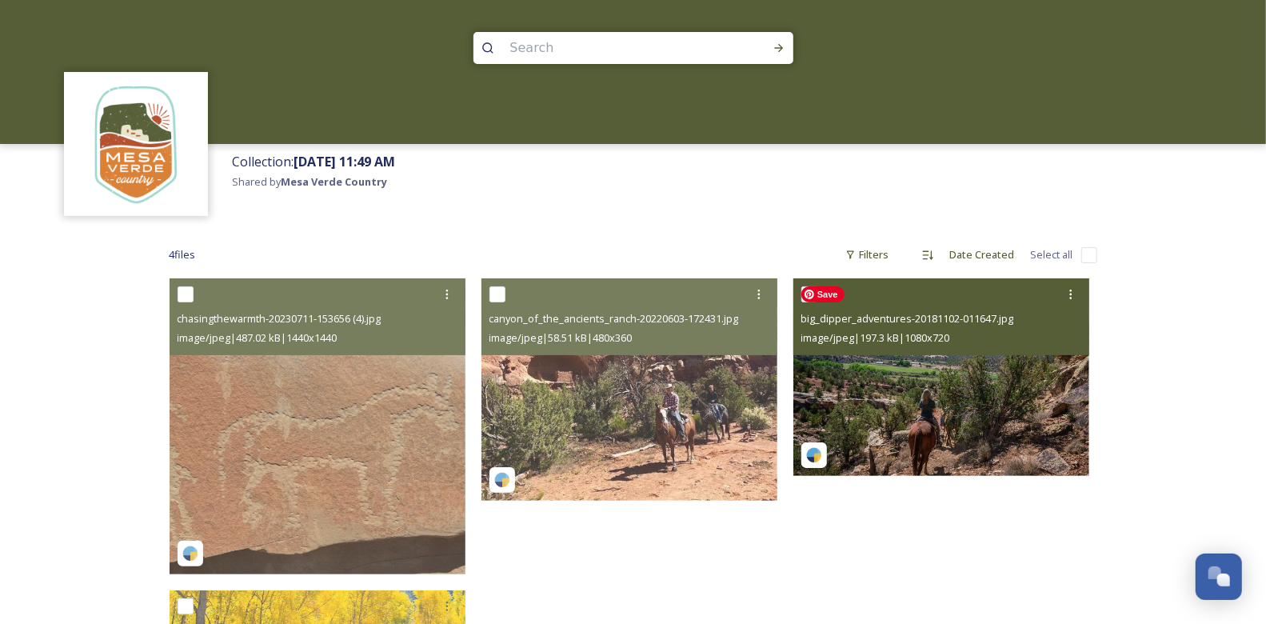
click at [937, 419] on img at bounding box center [941, 377] width 296 height 198
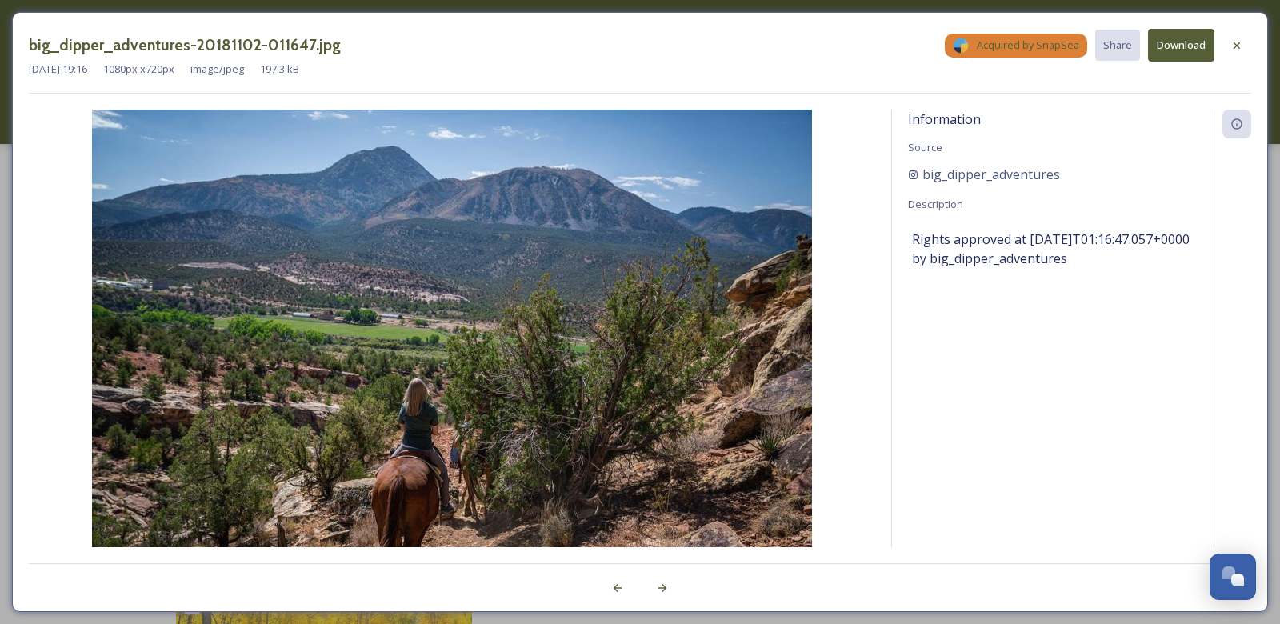
click at [1168, 55] on button "Download" at bounding box center [1181, 45] width 66 height 33
click at [1239, 47] on icon at bounding box center [1236, 45] width 6 height 6
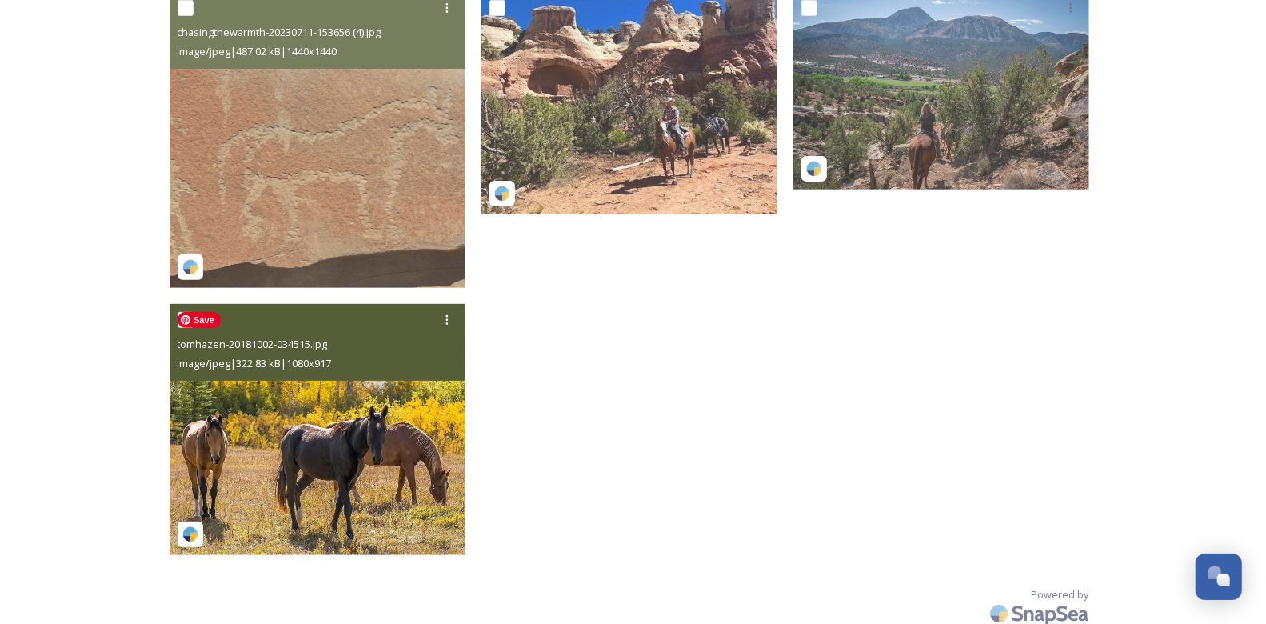
click at [380, 420] on img at bounding box center [318, 429] width 296 height 251
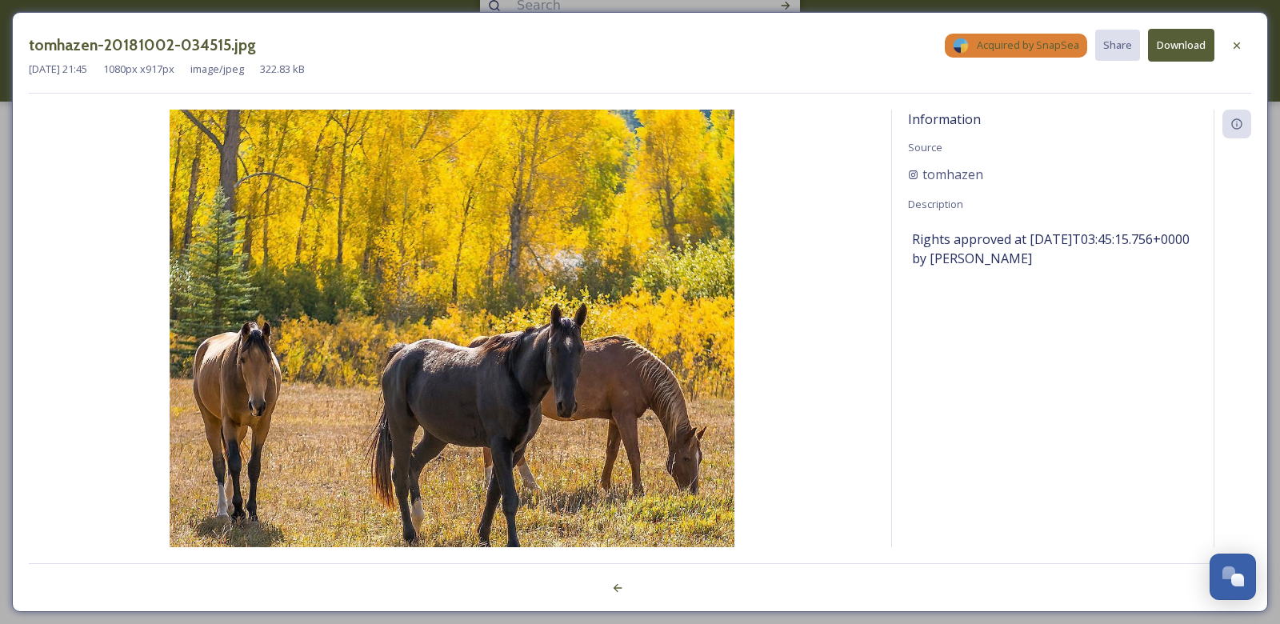
click at [1169, 45] on button "Download" at bounding box center [1181, 45] width 66 height 33
click at [1237, 50] on icon at bounding box center [1236, 45] width 13 height 13
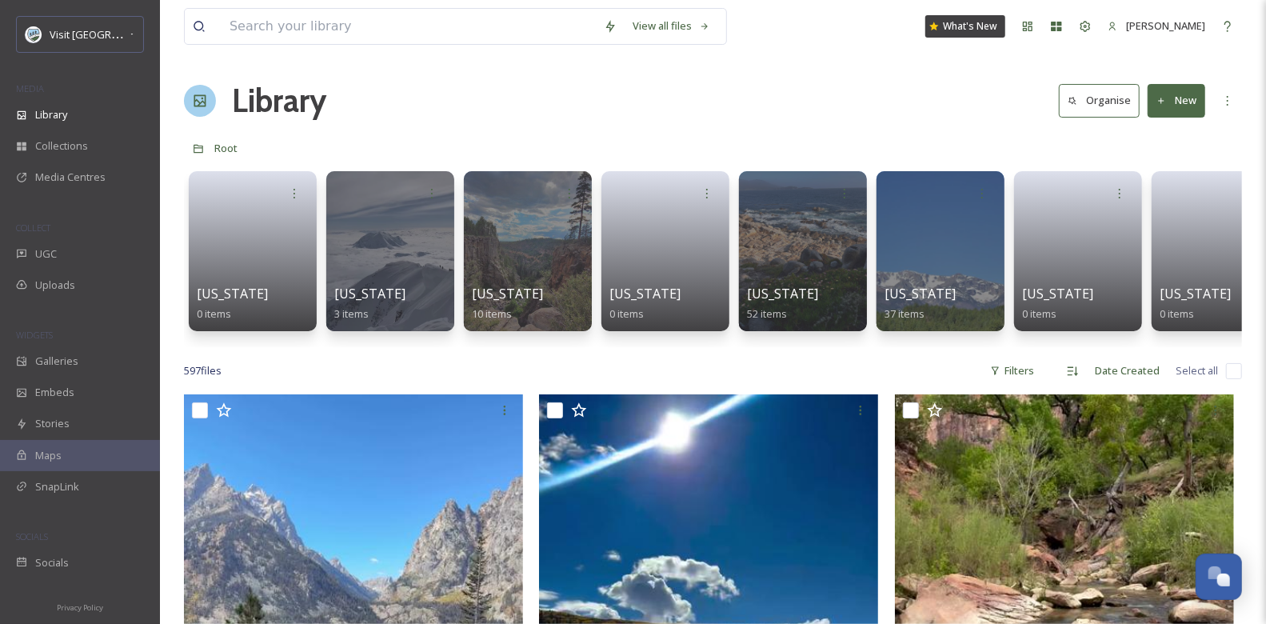
scroll to position [677, 0]
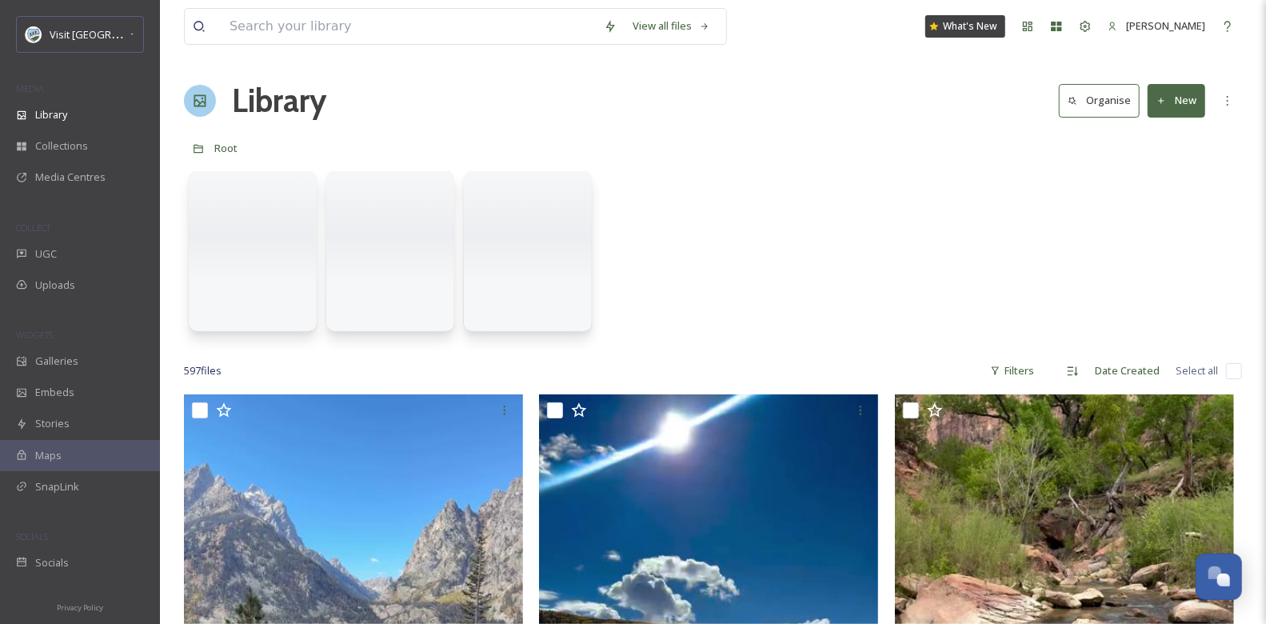
scroll to position [677, 0]
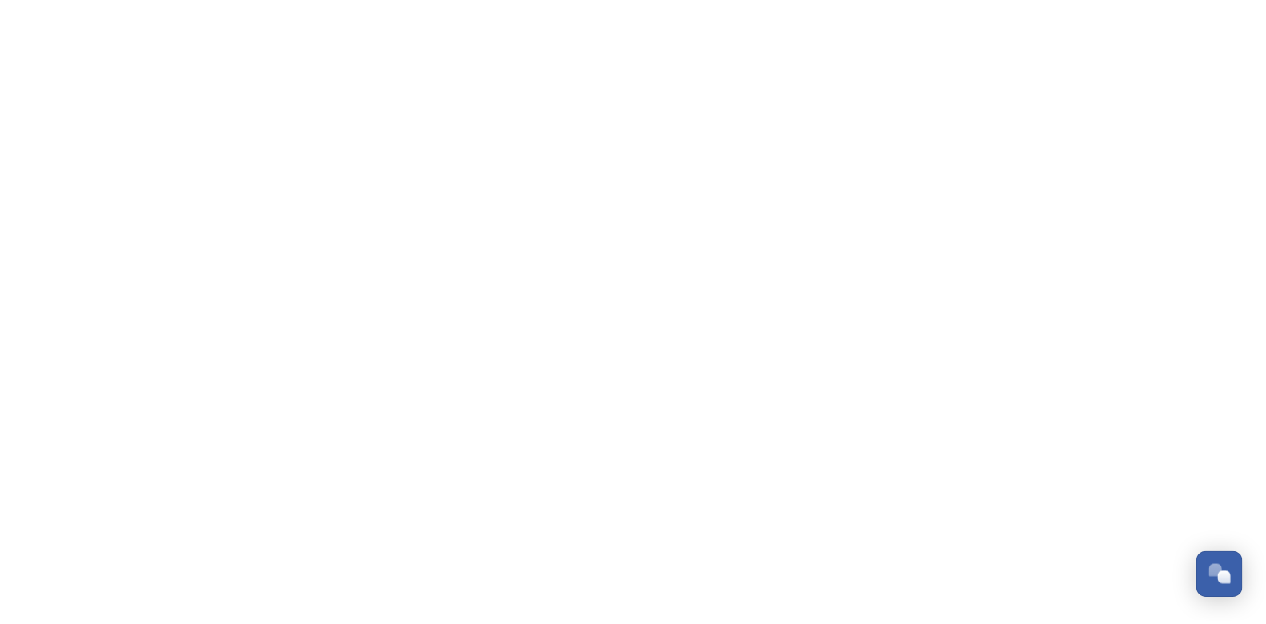
scroll to position [677, 0]
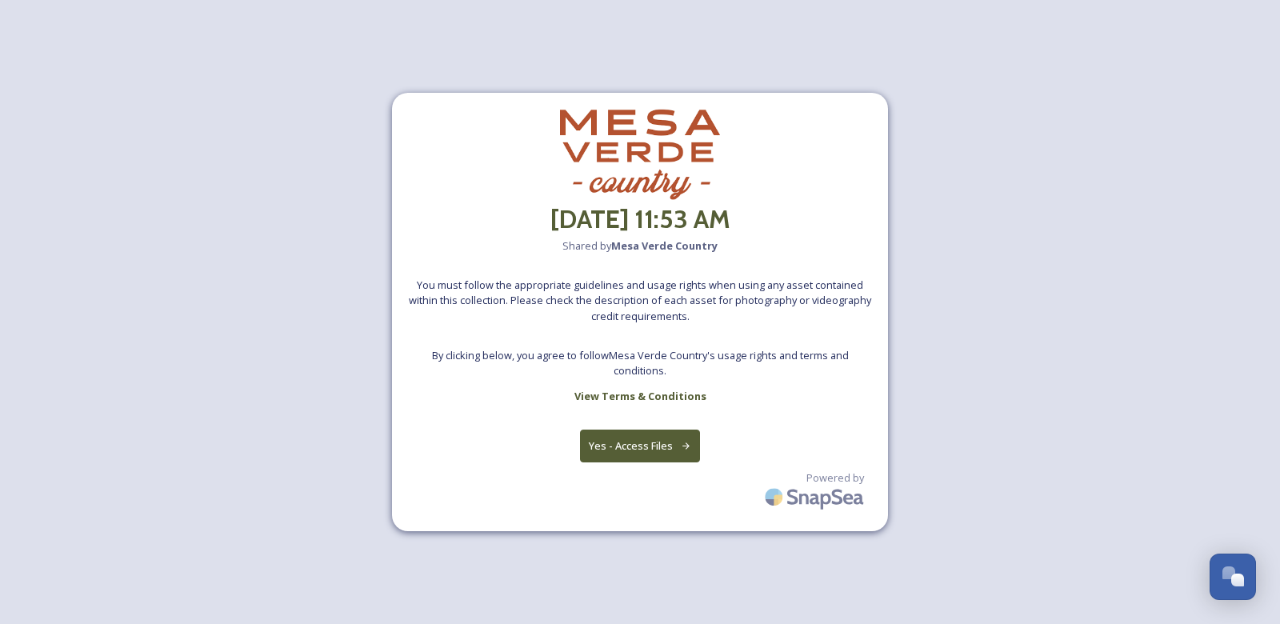
click at [639, 442] on button "Yes - Access Files" at bounding box center [640, 446] width 120 height 33
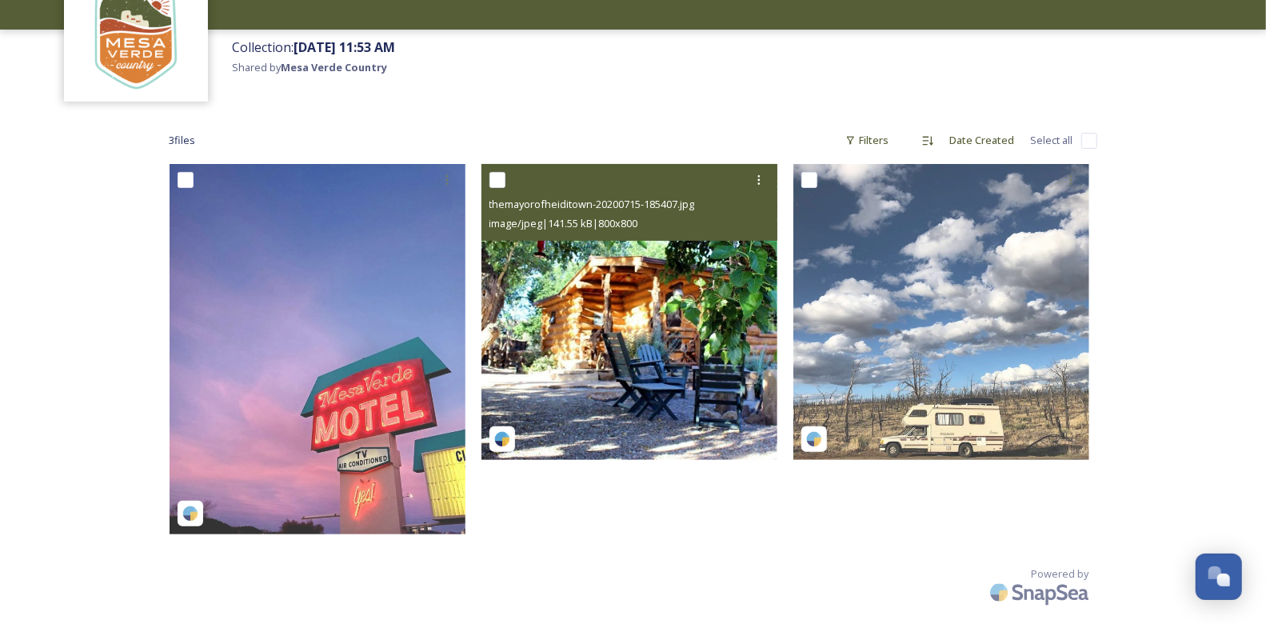
scroll to position [117, 0]
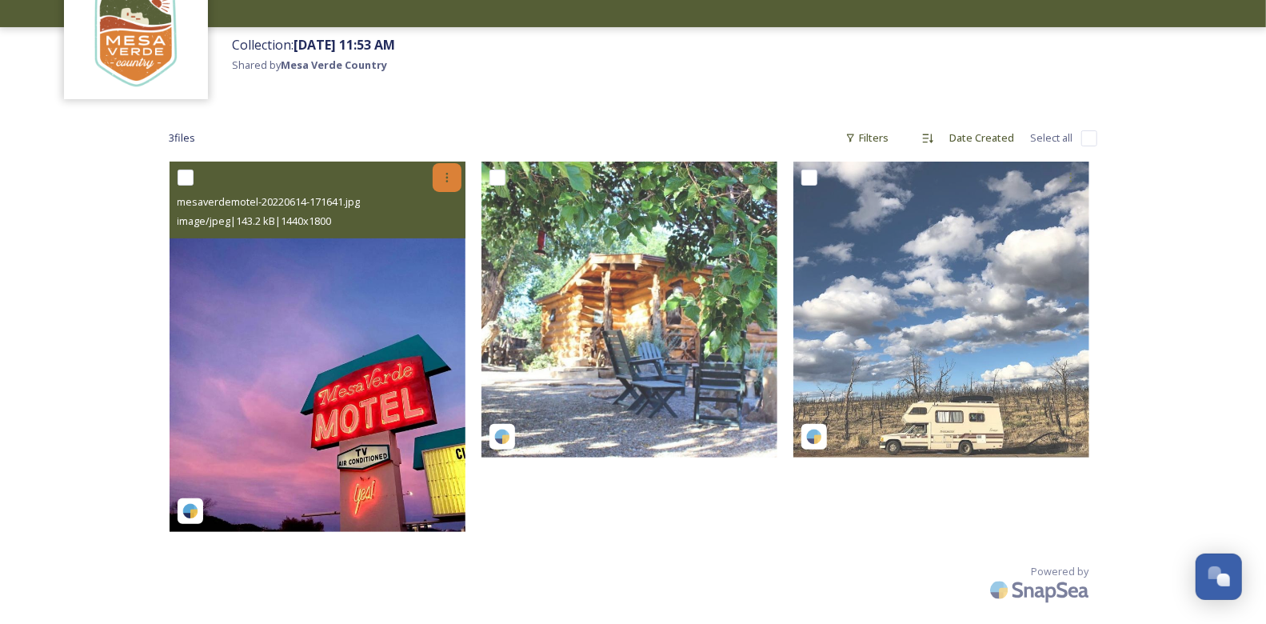
click at [445, 181] on icon at bounding box center [447, 177] width 13 height 13
click at [442, 245] on span "Download" at bounding box center [428, 243] width 49 height 15
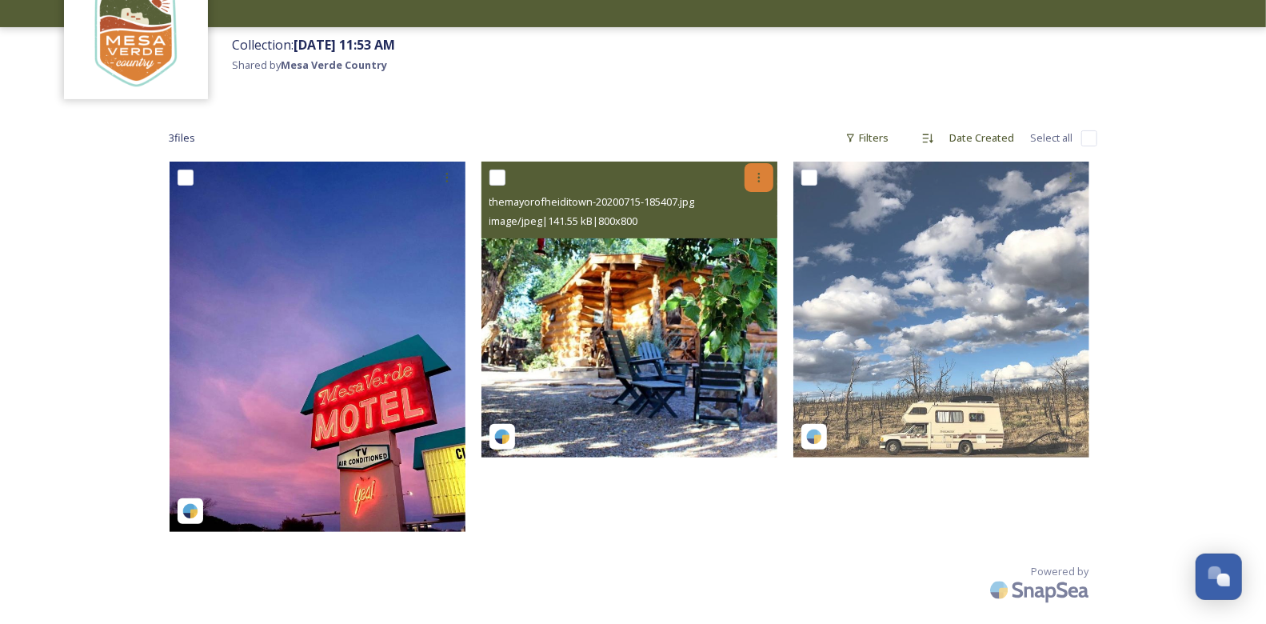
click at [760, 186] on div at bounding box center [759, 177] width 29 height 29
click at [760, 246] on span "Download" at bounding box center [740, 243] width 49 height 15
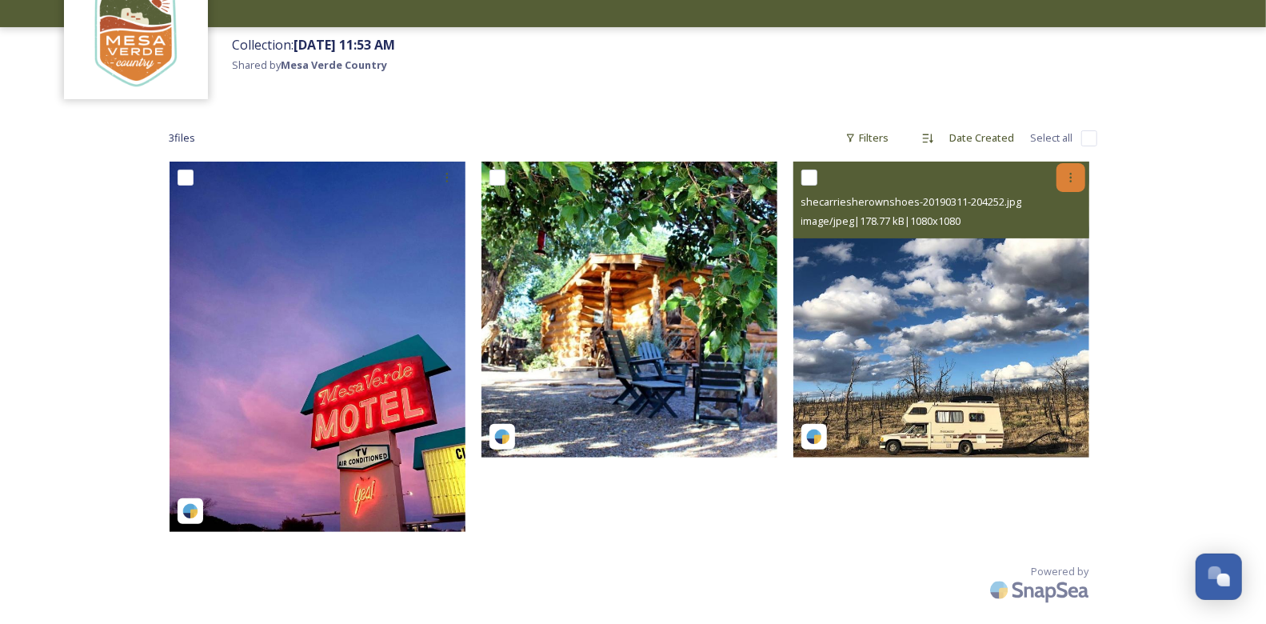
click at [1070, 182] on icon at bounding box center [1071, 177] width 13 height 13
click at [1053, 245] on span "Download" at bounding box center [1052, 243] width 49 height 15
